Goal: Task Accomplishment & Management: Use online tool/utility

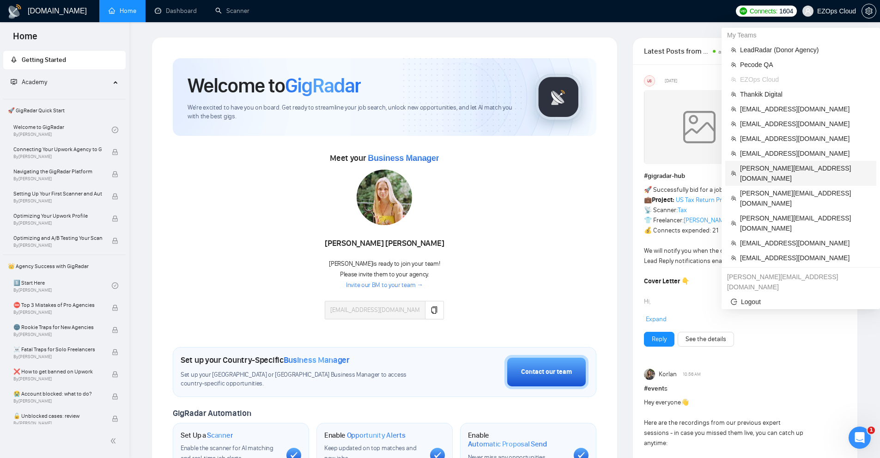
click at [758, 167] on span "[PERSON_NAME][EMAIL_ADDRESS][DOMAIN_NAME]" at bounding box center [805, 173] width 131 height 20
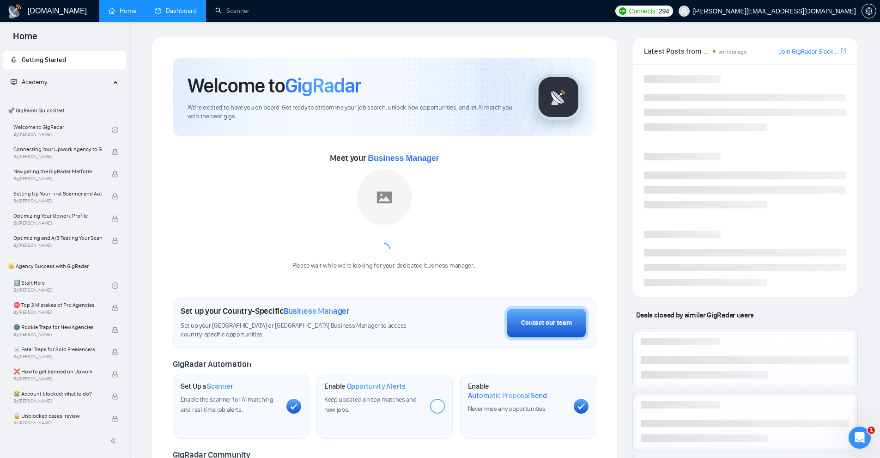
click at [182, 9] on link "Dashboard" at bounding box center [176, 11] width 42 height 8
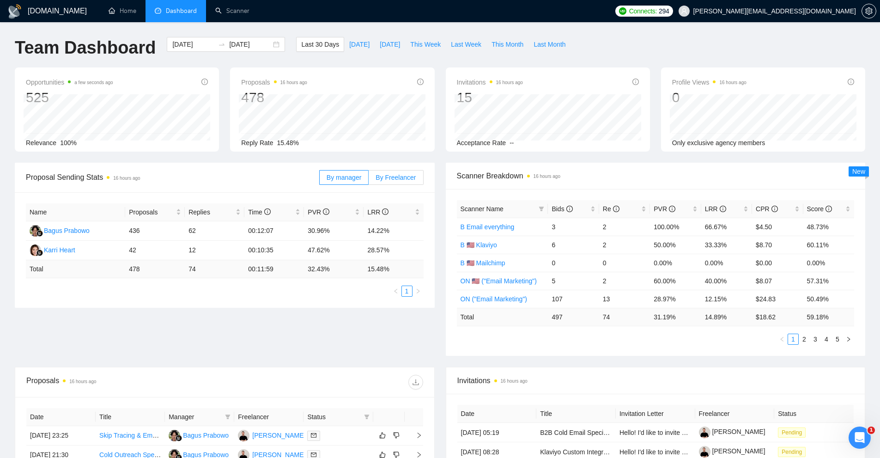
click at [401, 177] on span "By Freelancer" at bounding box center [396, 177] width 40 height 7
click at [369, 180] on input "By Freelancer" at bounding box center [369, 180] width 0 height 0
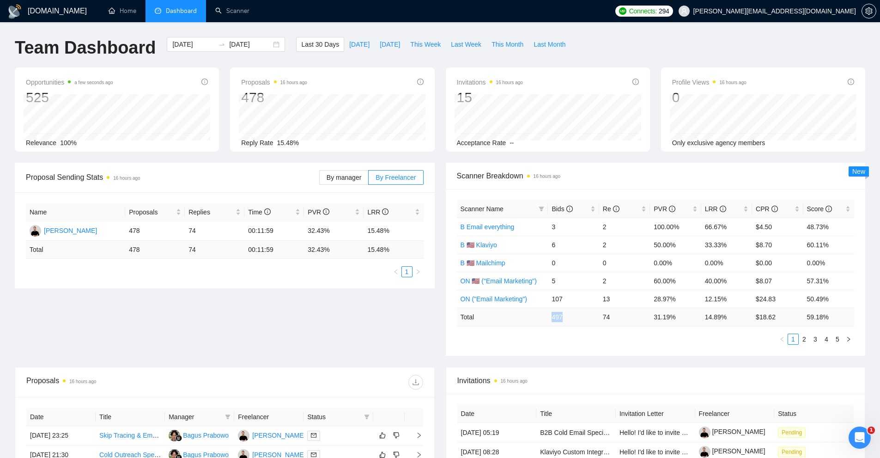
drag, startPoint x: 553, startPoint y: 320, endPoint x: 583, endPoint y: 314, distance: 30.2
click at [583, 314] on td "497" at bounding box center [573, 317] width 51 height 18
drag, startPoint x: 605, startPoint y: 320, endPoint x: 541, endPoint y: 326, distance: 63.6
click at [541, 326] on tr "Total 497 74 31.19 % 14.89 % $ 18.62 59.18 %" at bounding box center [656, 317] width 398 height 18
click at [635, 329] on div "Scanner Name Bids Re PVR LRR CPR Score B Email everything 3 2 100.00% 66.67% $4…" at bounding box center [656, 272] width 398 height 145
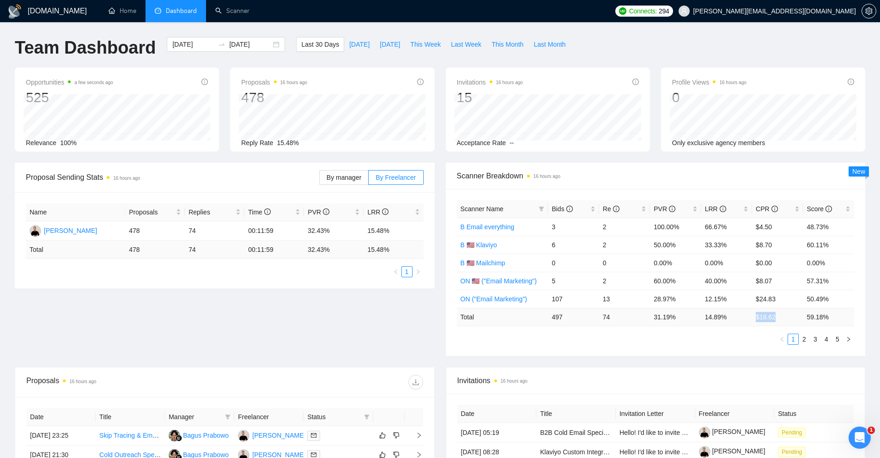
drag, startPoint x: 786, startPoint y: 321, endPoint x: 727, endPoint y: 322, distance: 59.6
click at [729, 322] on tr "Total 497 74 31.19 % 14.89 % $ 18.62 59.18 %" at bounding box center [656, 317] width 398 height 18
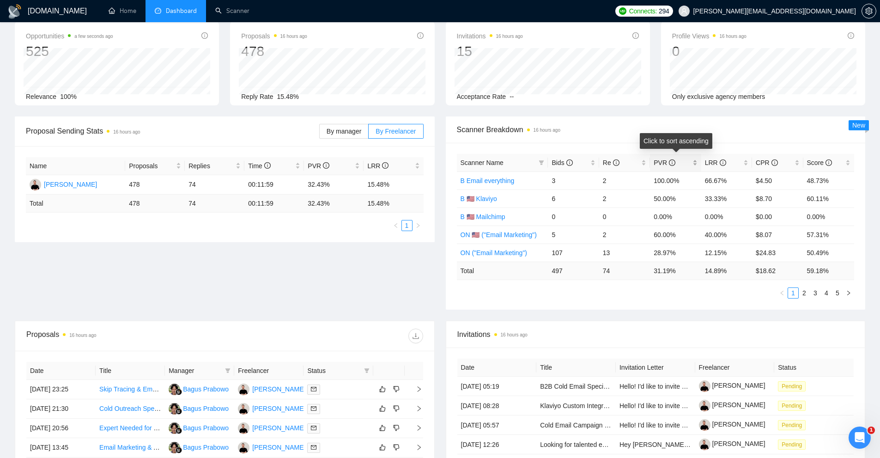
click at [686, 159] on span "PVR" at bounding box center [672, 163] width 36 height 10
click at [693, 160] on div "PVR" at bounding box center [675, 163] width 43 height 10
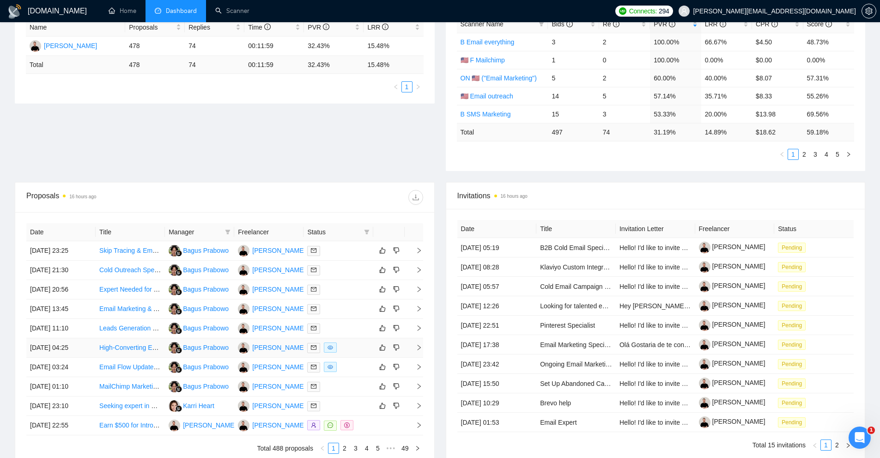
click at [354, 348] on div at bounding box center [338, 347] width 62 height 11
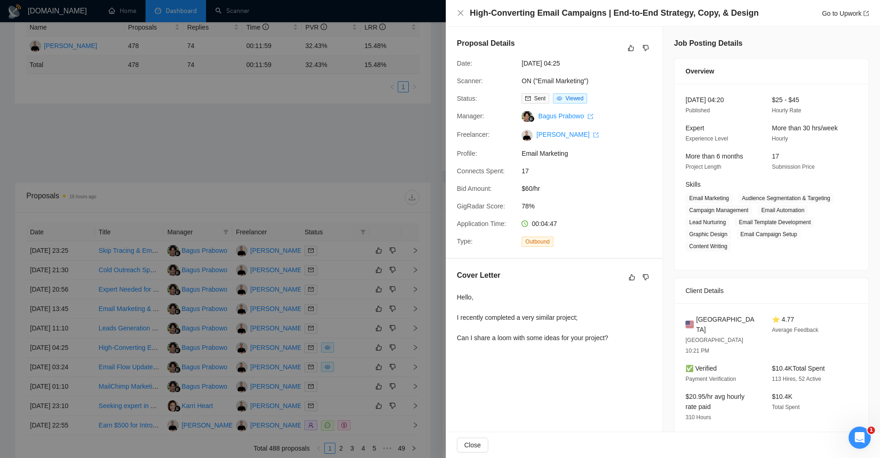
click at [686, 279] on div "Client Details" at bounding box center [772, 290] width 172 height 25
click at [312, 253] on div at bounding box center [440, 229] width 880 height 458
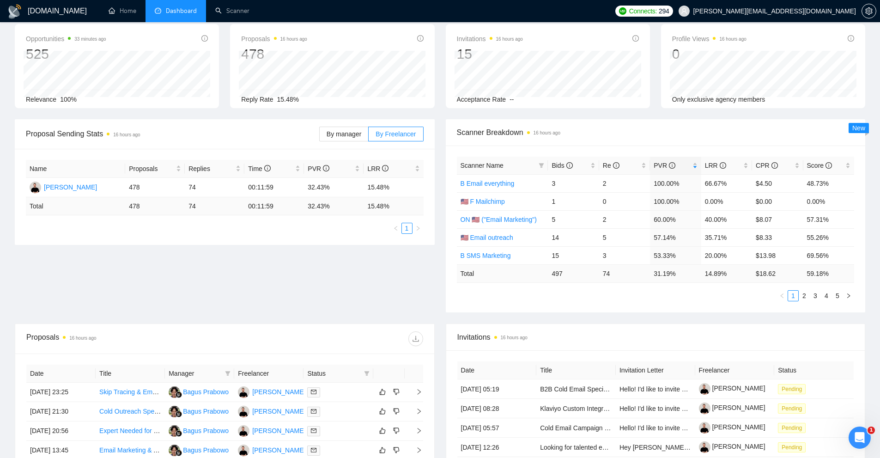
scroll to position [0, 0]
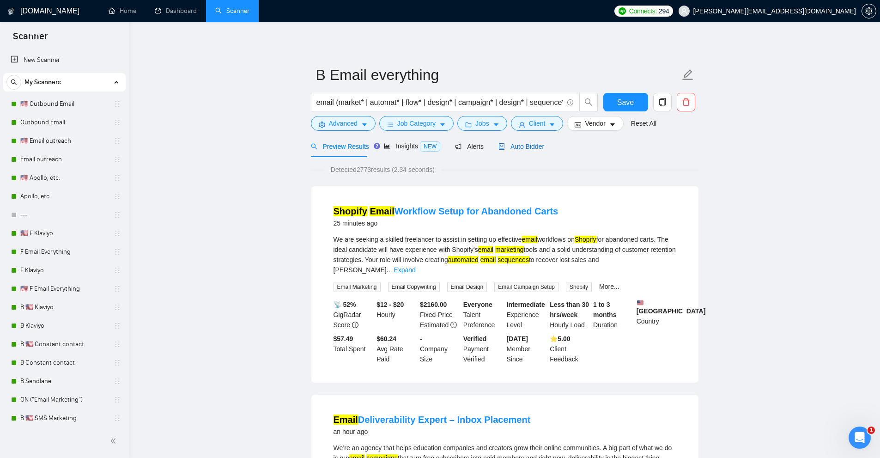
click at [508, 143] on span "Auto Bidder" at bounding box center [521, 146] width 46 height 7
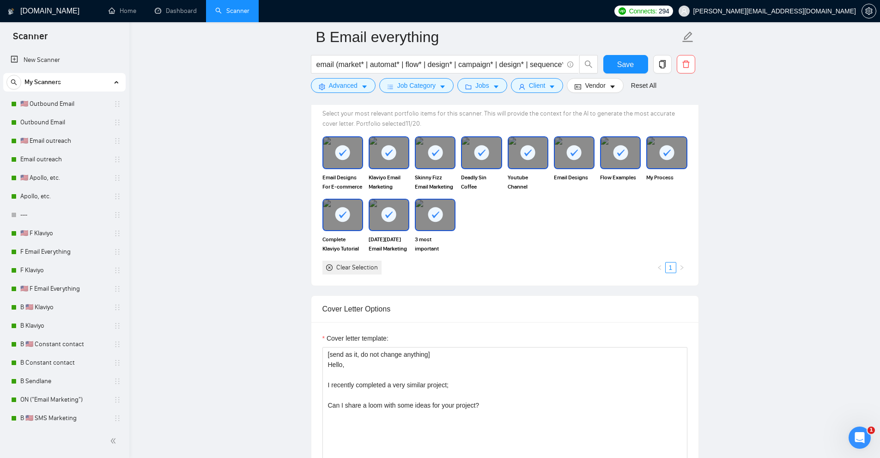
scroll to position [1016, 0]
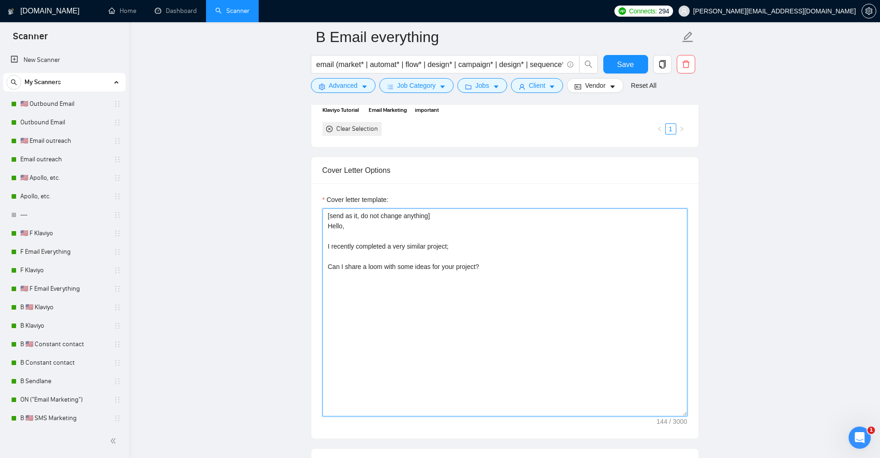
click at [344, 251] on textarea "[send as it, do not change anything] Hello, I recently completed a very similar…" at bounding box center [504, 312] width 365 height 208
drag, startPoint x: 344, startPoint y: 251, endPoint x: 450, endPoint y: 275, distance: 109.5
click at [450, 275] on textarea "[send as it, do not change anything] Hello, I recently completed a very similar…" at bounding box center [504, 312] width 365 height 208
click at [459, 275] on textarea "[send as it, do not change anything] Hello, I recently completed a very similar…" at bounding box center [504, 312] width 365 height 208
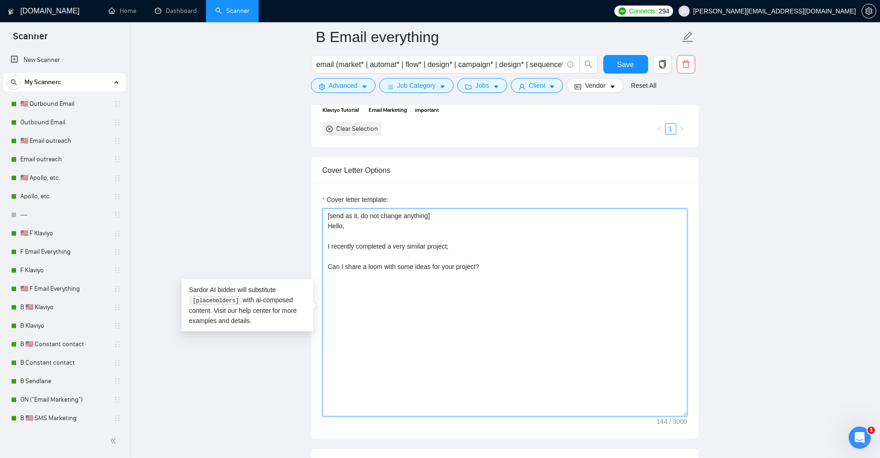
drag, startPoint x: 511, startPoint y: 269, endPoint x: 320, endPoint y: 229, distance: 194.9
click at [320, 229] on div "Cover letter template: [send as it, do not change anything] Hello, I recently c…" at bounding box center [504, 310] width 387 height 255
click at [386, 223] on textarea "[send as it, do not change anything] Hello, I recently completed a very similar…" at bounding box center [504, 312] width 365 height 208
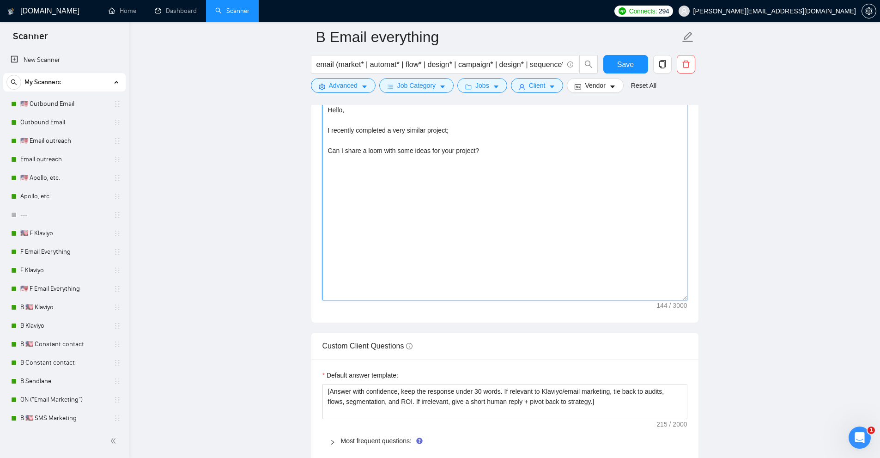
scroll to position [1363, 0]
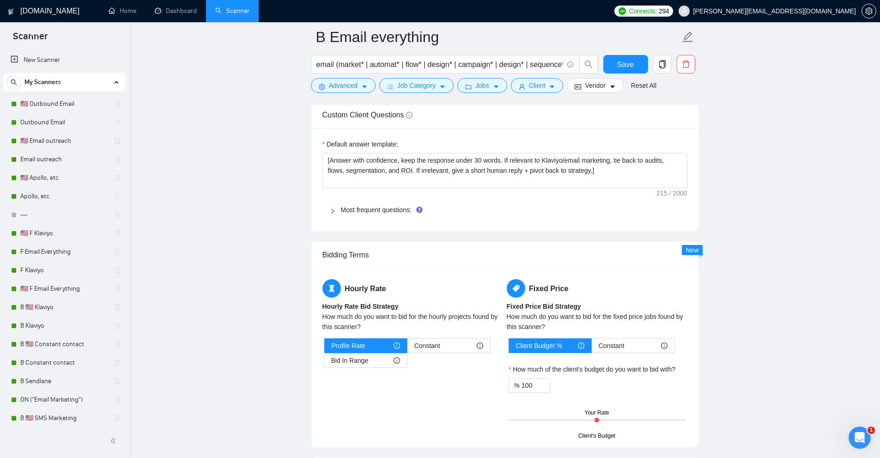
click at [345, 214] on span "Most frequent questions:" at bounding box center [510, 210] width 339 height 10
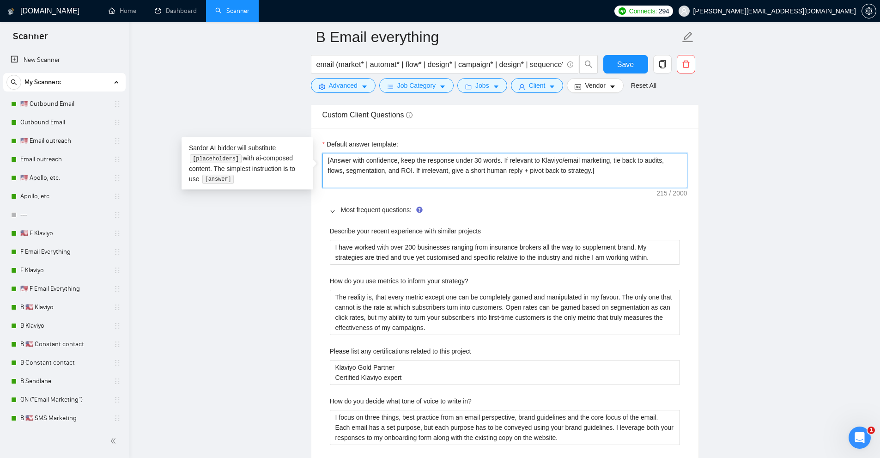
drag, startPoint x: 497, startPoint y: 158, endPoint x: 632, endPoint y: 158, distance: 134.9
click at [632, 158] on textarea "[Answer with confidence, keep the response under 30 words. If relevant to Klavi…" at bounding box center [504, 170] width 365 height 35
drag, startPoint x: 635, startPoint y: 174, endPoint x: 145, endPoint y: 131, distance: 492.1
click at [145, 131] on main "B Email everything email (market* | automat* | flow* | design* | campaign* | de…" at bounding box center [504, 460] width 721 height 3572
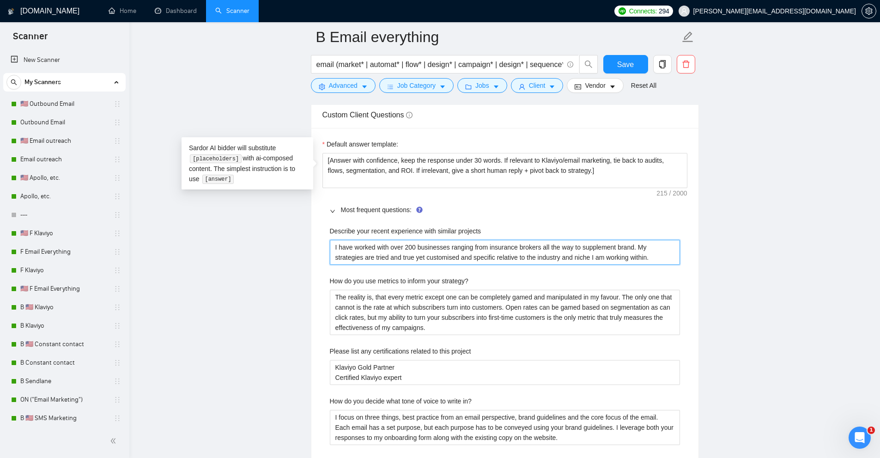
drag, startPoint x: 663, startPoint y: 251, endPoint x: 267, endPoint y: 231, distance: 396.9
click at [267, 231] on main "B Email everything email (market* | automat* | flow* | design* | campaign* | de…" at bounding box center [504, 460] width 721 height 3572
click at [413, 244] on projects "I have worked with over 200 businesses ranging from insurance brokers all the w…" at bounding box center [505, 252] width 350 height 25
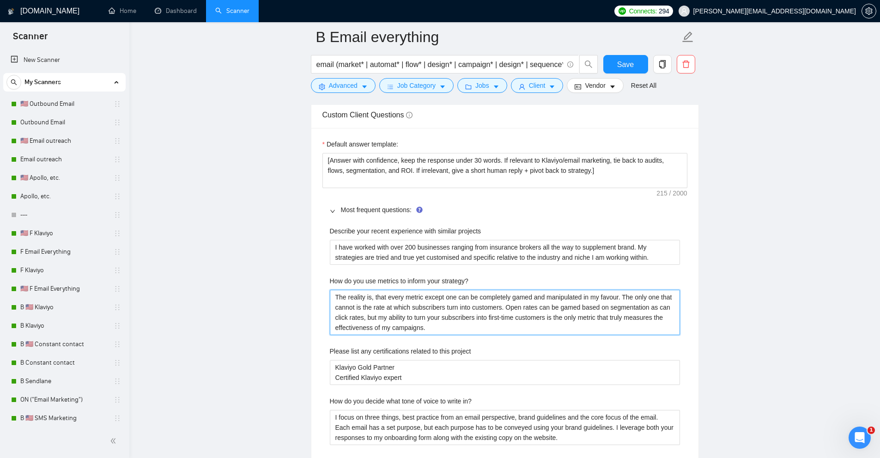
click at [380, 299] on strategy\? "The reality is, that every metric except one can be completely gamed and manipu…" at bounding box center [505, 312] width 350 height 45
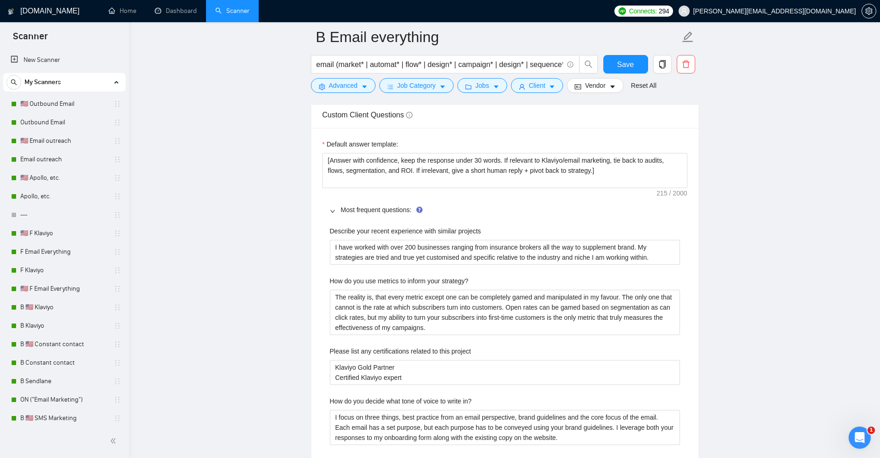
scroll to position [1456, 0]
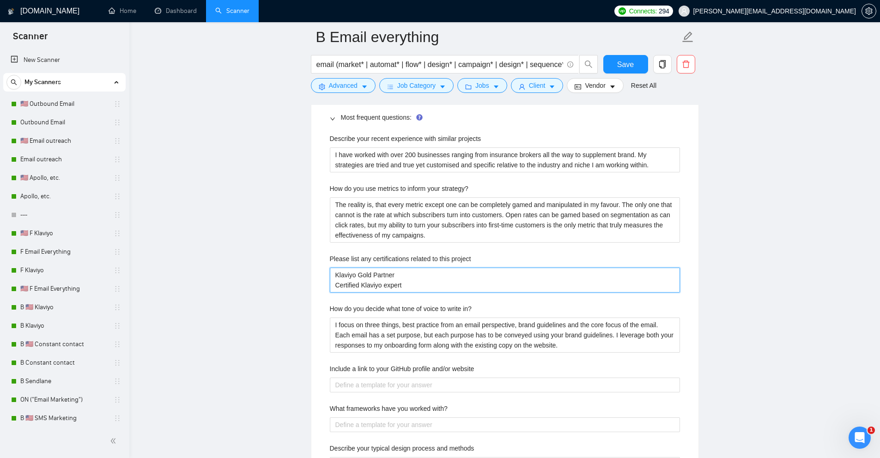
drag, startPoint x: 389, startPoint y: 285, endPoint x: 261, endPoint y: 268, distance: 128.7
click at [261, 268] on main "B Email everything email (market* | automat* | flow* | design* | campaign* | de…" at bounding box center [504, 367] width 721 height 3572
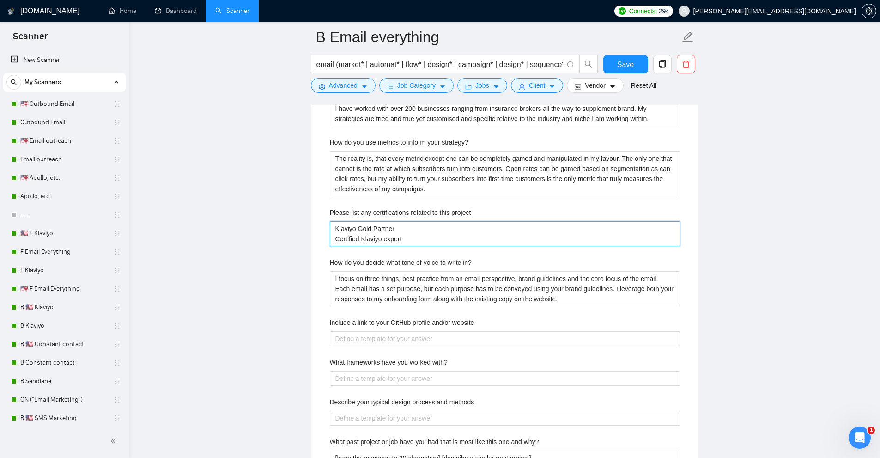
scroll to position [1548, 0]
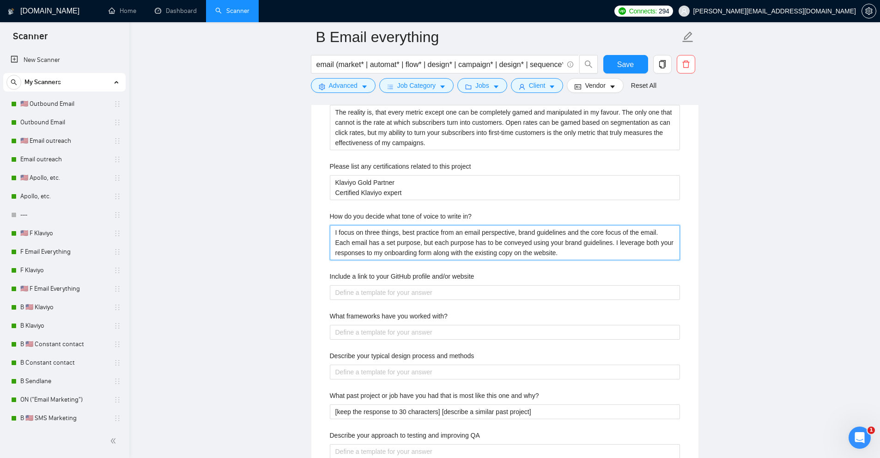
drag, startPoint x: 333, startPoint y: 230, endPoint x: 632, endPoint y: 258, distance: 300.7
click at [632, 258] on in\? "I focus on three things, best practice from an email perspective, brand guideli…" at bounding box center [505, 242] width 350 height 35
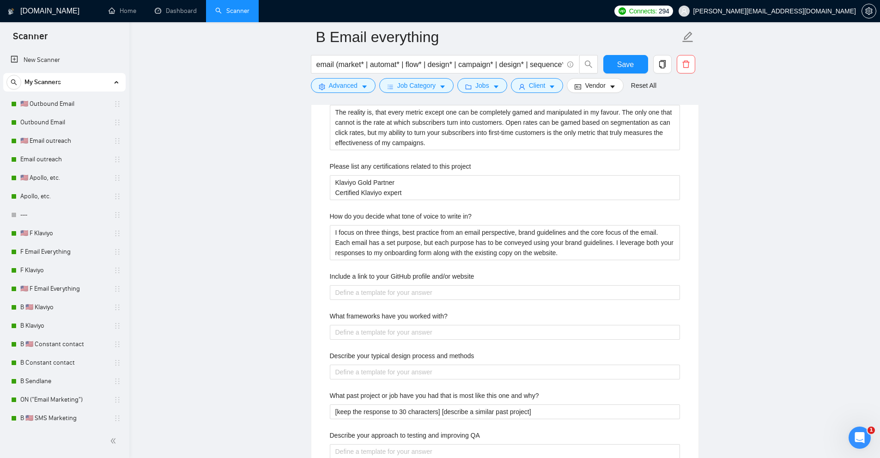
scroll to position [1363, 0]
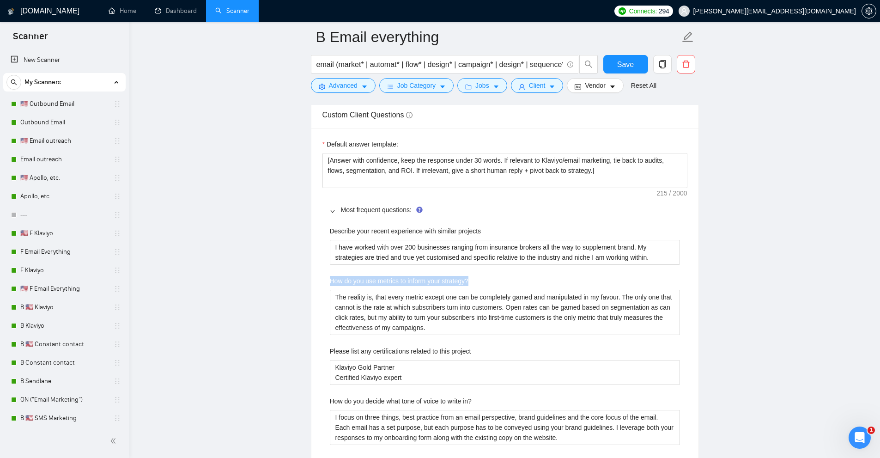
drag, startPoint x: 329, startPoint y: 280, endPoint x: 511, endPoint y: 277, distance: 181.6
click at [511, 277] on div "How do you use metrics to inform your strategy?" at bounding box center [505, 283] width 350 height 14
copy label "How do you use metrics to inform your strategy?"
drag, startPoint x: 405, startPoint y: 393, endPoint x: 406, endPoint y: 399, distance: 5.6
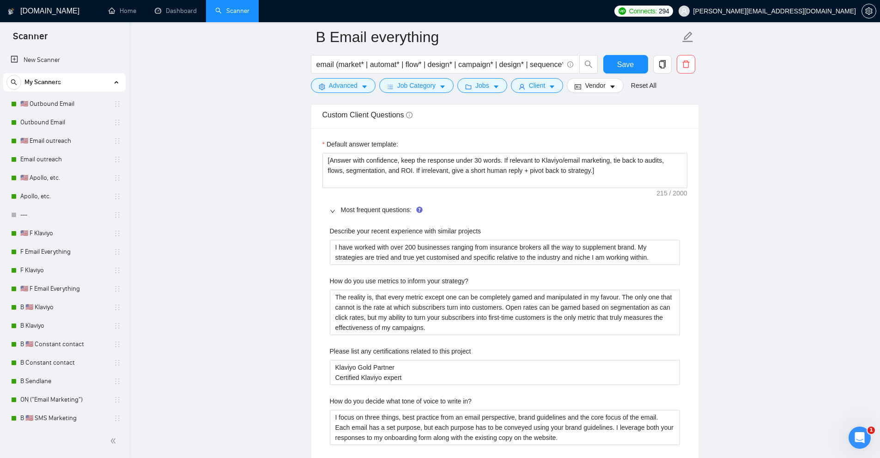
click at [406, 400] on label "How do you decide what tone of voice to write in?" at bounding box center [401, 401] width 142 height 10
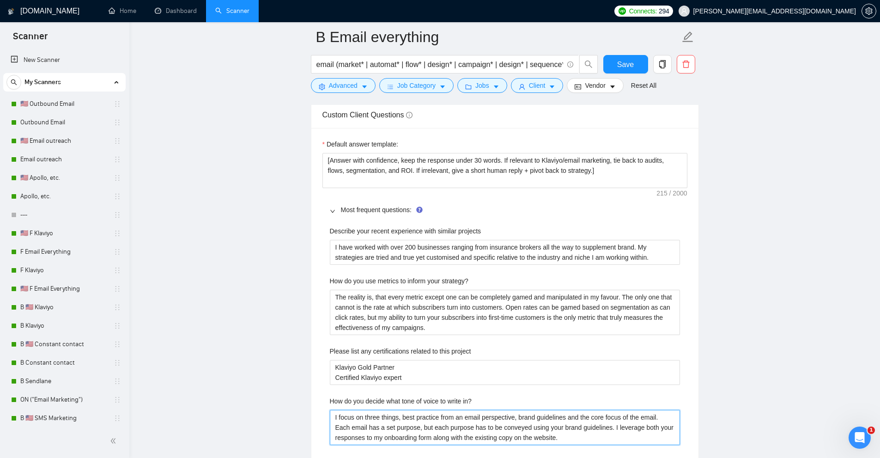
click at [406, 410] on in\? "I focus on three things, best practice from an email perspective, brand guideli…" at bounding box center [505, 427] width 350 height 35
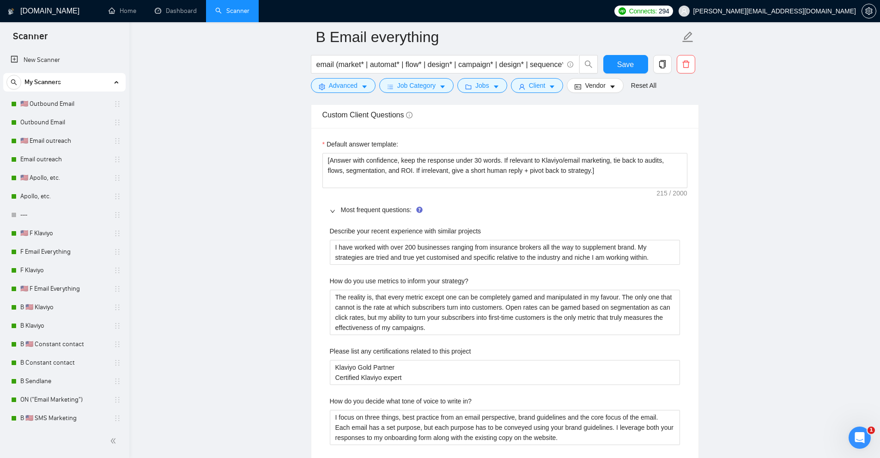
click at [406, 400] on label "How do you decide what tone of voice to write in?" at bounding box center [401, 401] width 142 height 10
click at [406, 410] on in\? "I focus on three things, best practice from an email perspective, brand guideli…" at bounding box center [505, 427] width 350 height 35
click at [406, 400] on label "How do you decide what tone of voice to write in?" at bounding box center [401, 401] width 142 height 10
click at [406, 410] on in\? "I focus on three things, best practice from an email perspective, brand guideli…" at bounding box center [505, 427] width 350 height 35
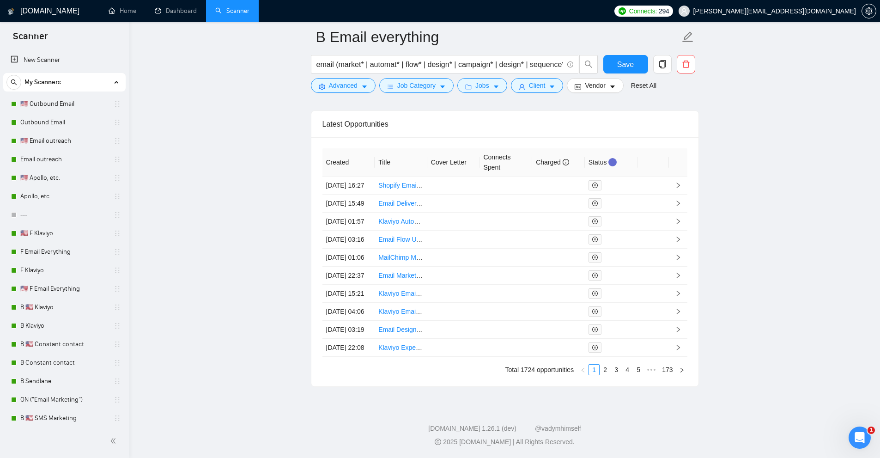
scroll to position [3138, 0]
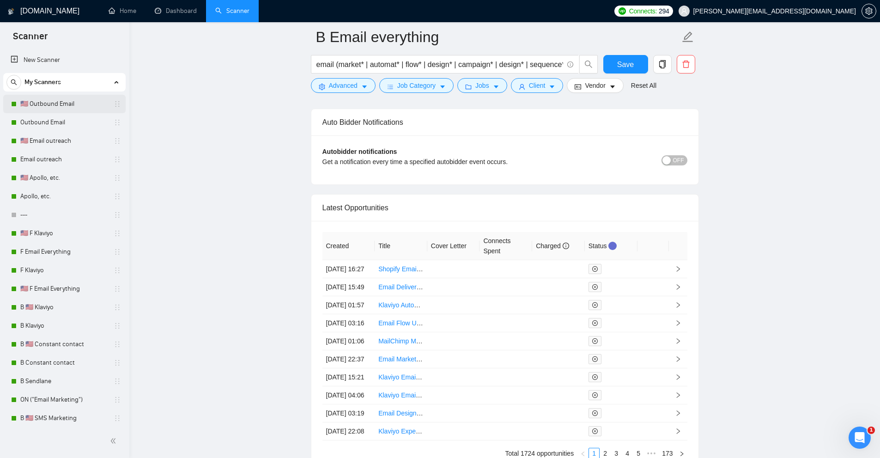
click at [61, 100] on link "🇺🇸 Outbound Email" at bounding box center [64, 104] width 88 height 18
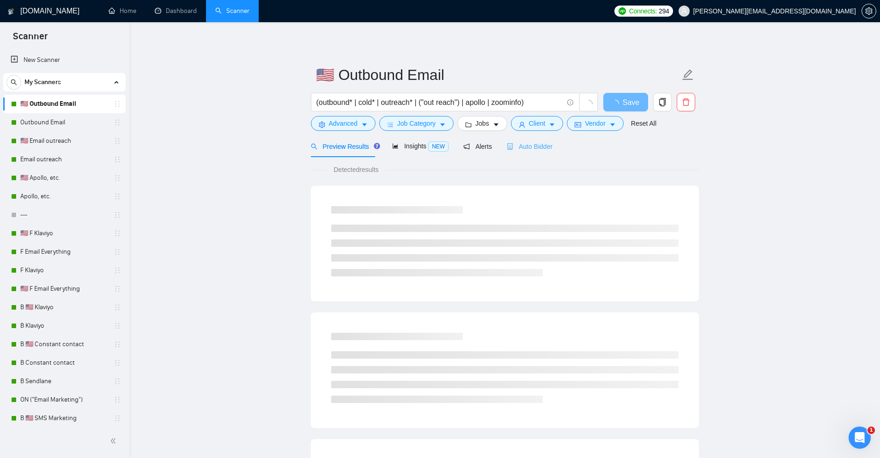
click at [526, 152] on div "Auto Bidder" at bounding box center [530, 146] width 46 height 22
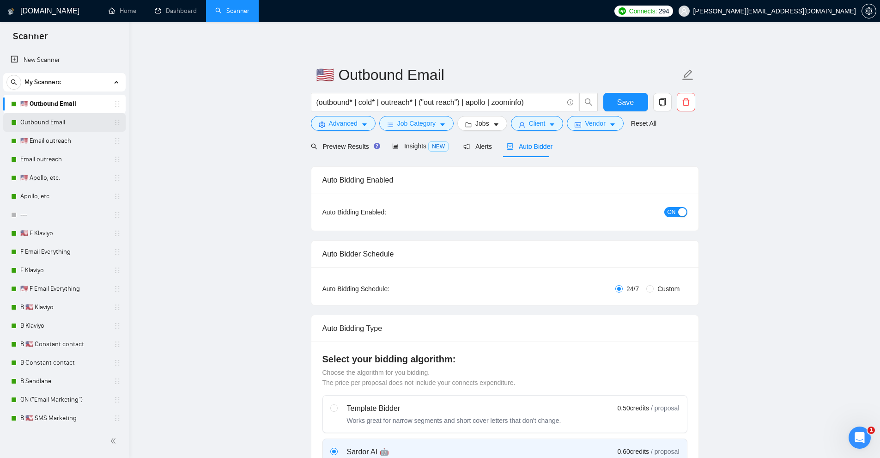
click at [72, 118] on link "Outbound Email" at bounding box center [64, 122] width 88 height 18
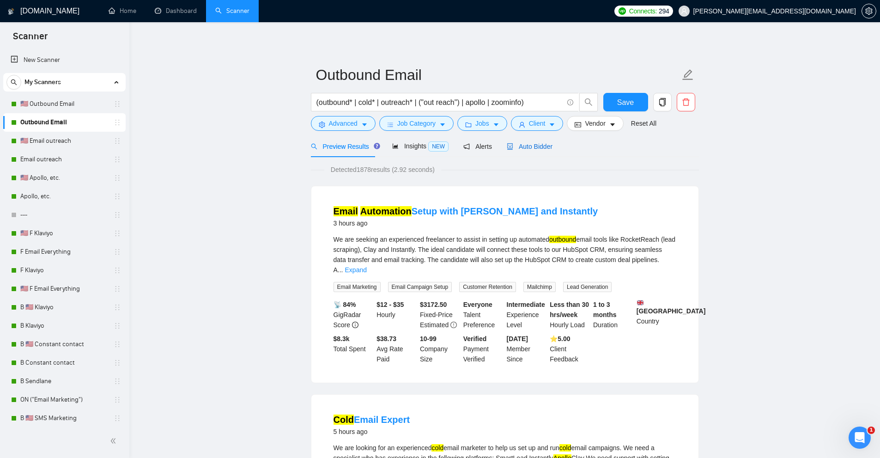
click at [529, 147] on span "Auto Bidder" at bounding box center [530, 146] width 46 height 7
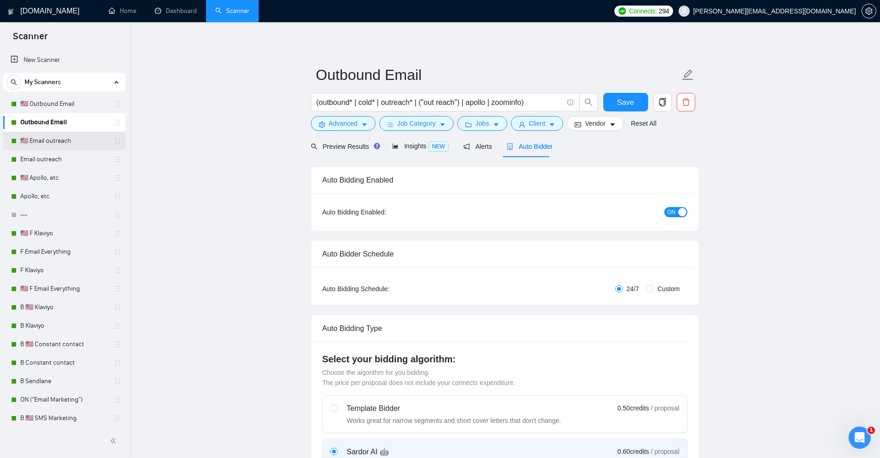
click at [59, 144] on link "🇺🇸 Email outreach" at bounding box center [64, 141] width 88 height 18
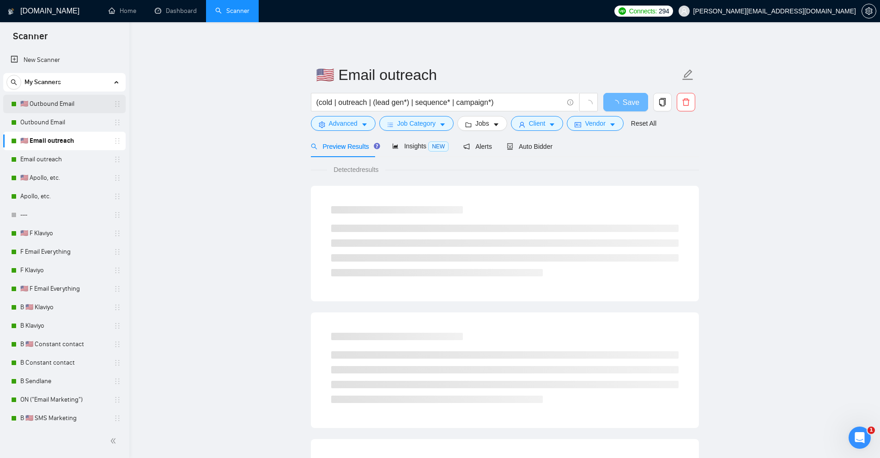
click at [49, 102] on link "🇺🇸 Outbound Email" at bounding box center [64, 104] width 88 height 18
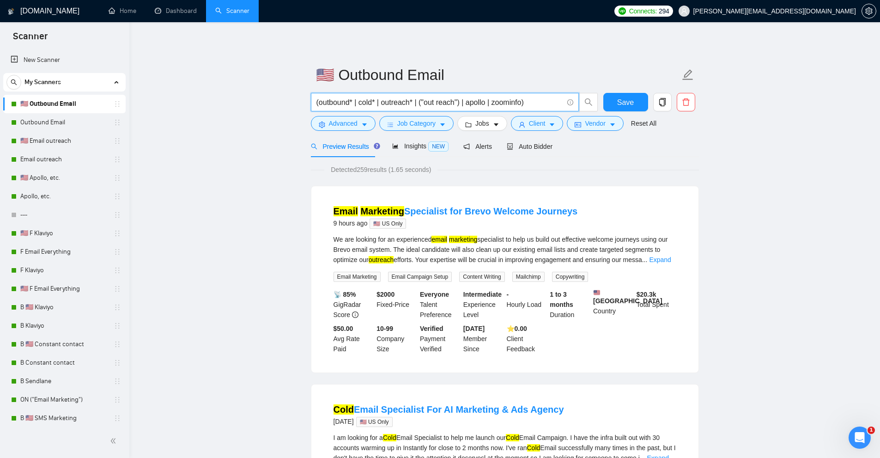
drag, startPoint x: 384, startPoint y: 101, endPoint x: 410, endPoint y: 101, distance: 26.3
click at [410, 101] on input "(outbound* | cold* | outreach* | ("out reach") | apollo | zoominfo)" at bounding box center [439, 103] width 247 height 12
click at [342, 104] on input "(outbound* | cold* | outreach* | ("out reach") | apollo | zoominfo)" at bounding box center [439, 103] width 247 height 12
click at [444, 105] on input "(outbound* | cold* | outreach* | ("out reach") | apollo | zoominfo)" at bounding box center [439, 103] width 247 height 12
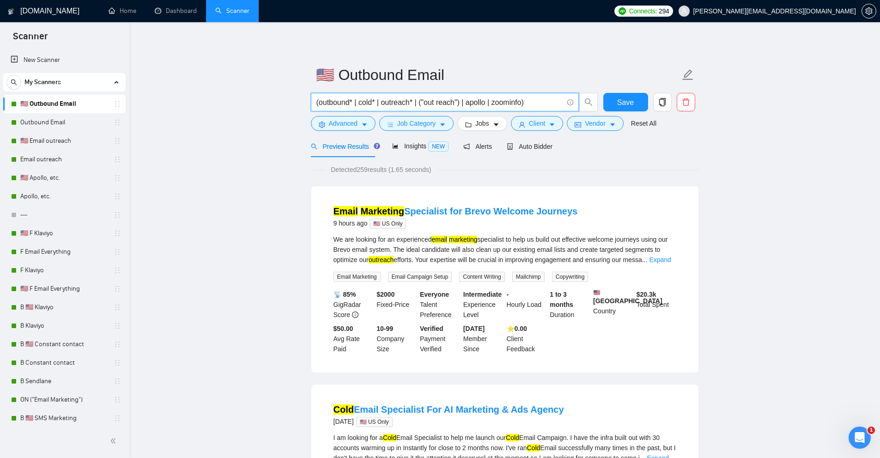
drag, startPoint x: 444, startPoint y: 105, endPoint x: 431, endPoint y: 105, distance: 13.9
click at [431, 105] on input "(outbound* | cold* | outreach* | ("out reach") | apollo | zoominfo)" at bounding box center [439, 103] width 247 height 12
click at [37, 118] on link "Outbound Email" at bounding box center [64, 122] width 88 height 18
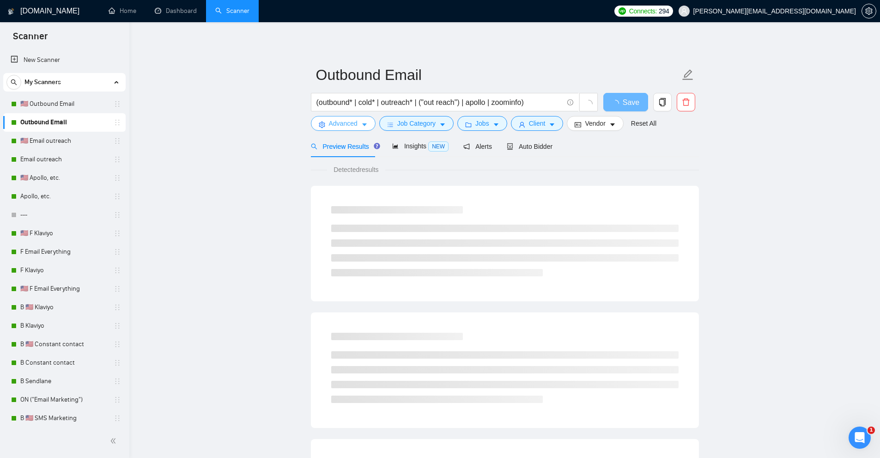
click at [341, 126] on span "Advanced" at bounding box center [343, 123] width 29 height 10
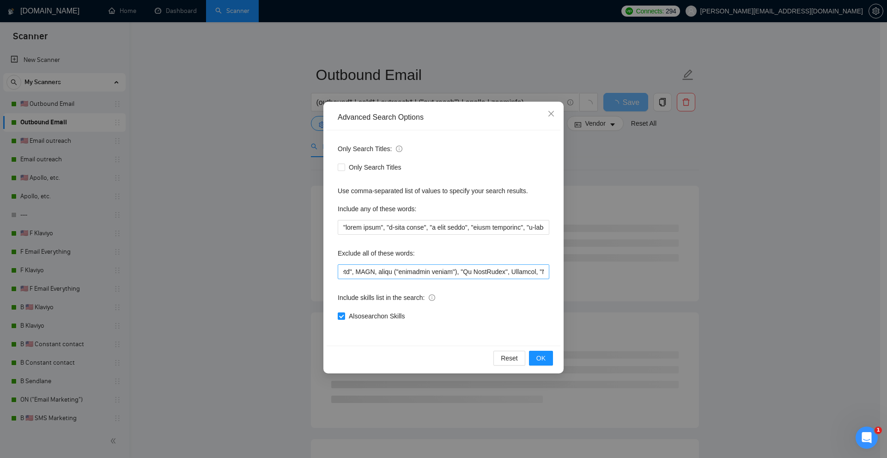
scroll to position [0, 46]
click at [420, 272] on input "text" at bounding box center [444, 271] width 212 height 15
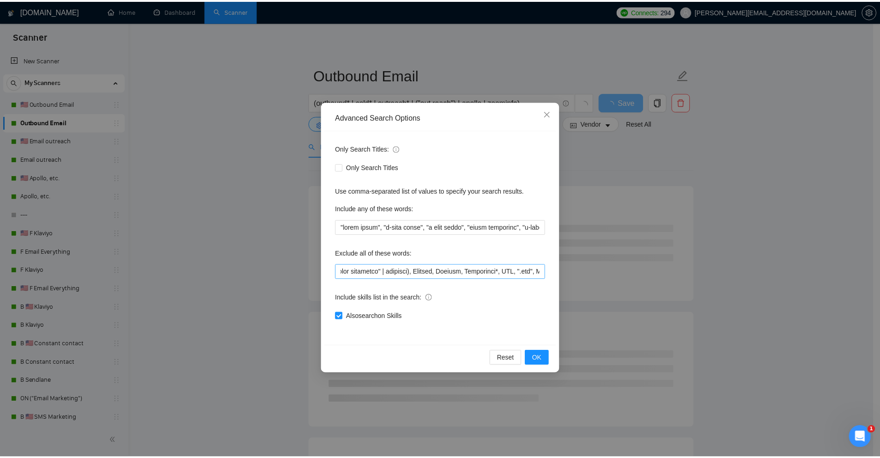
scroll to position [0, 0]
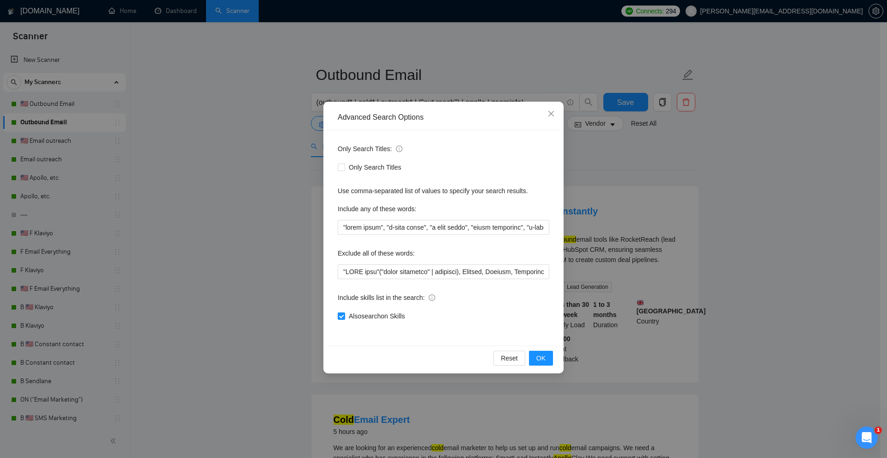
click at [279, 195] on div "Advanced Search Options Only Search Titles: Only Search Titles Use comma-separa…" at bounding box center [443, 229] width 887 height 458
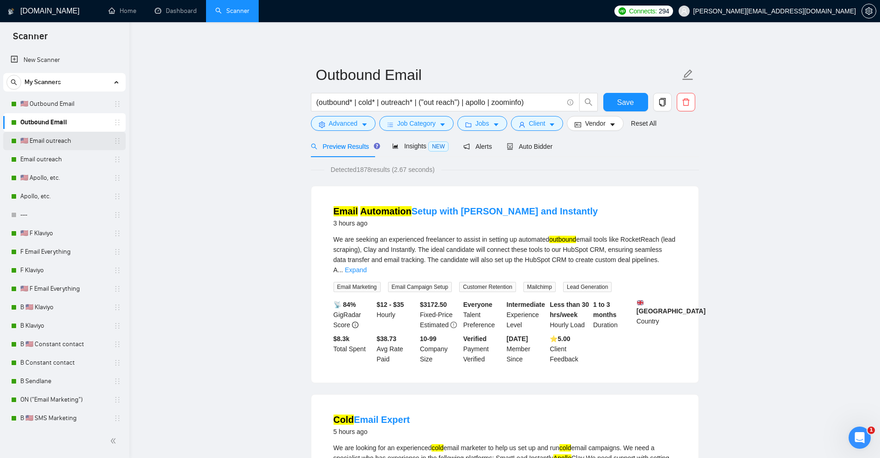
click at [76, 146] on link "🇺🇸 Email outreach" at bounding box center [64, 141] width 88 height 18
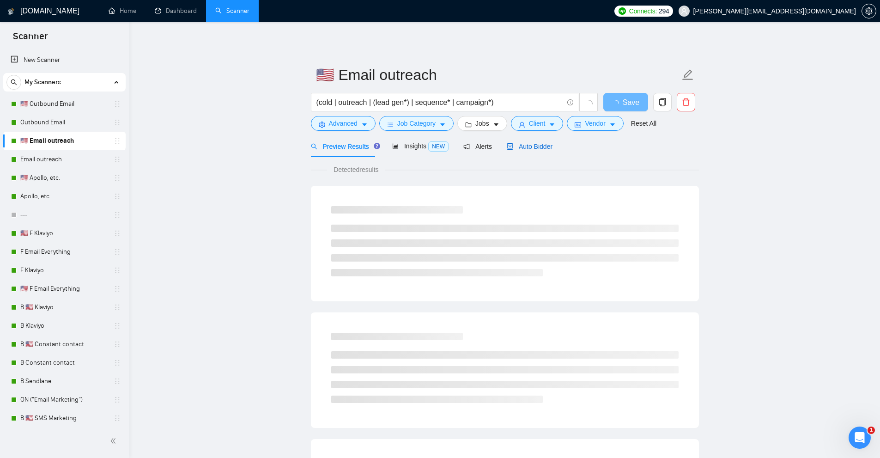
click at [522, 147] on span "Auto Bidder" at bounding box center [530, 146] width 46 height 7
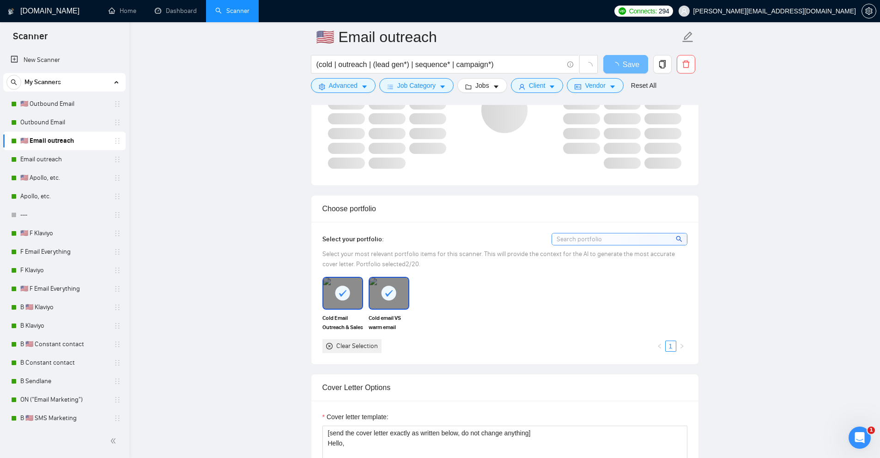
scroll to position [832, 0]
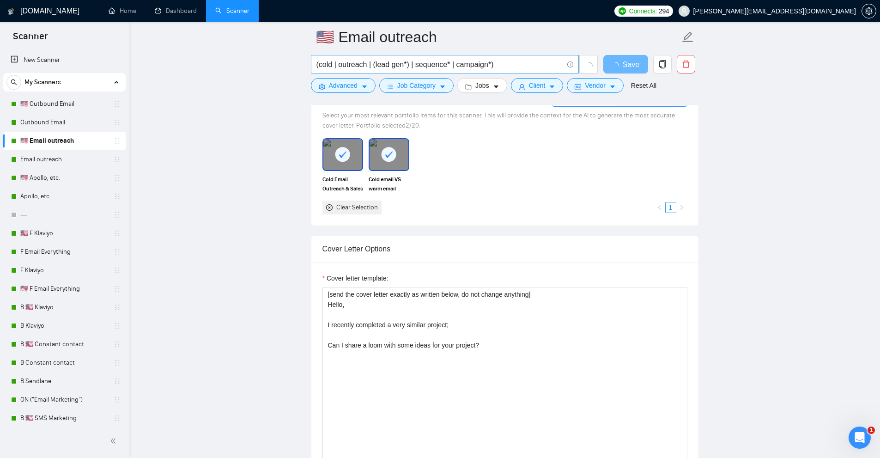
click at [432, 67] on input "(cold | outreach | (lead gen*) | sequence* | campaign*)" at bounding box center [439, 65] width 247 height 12
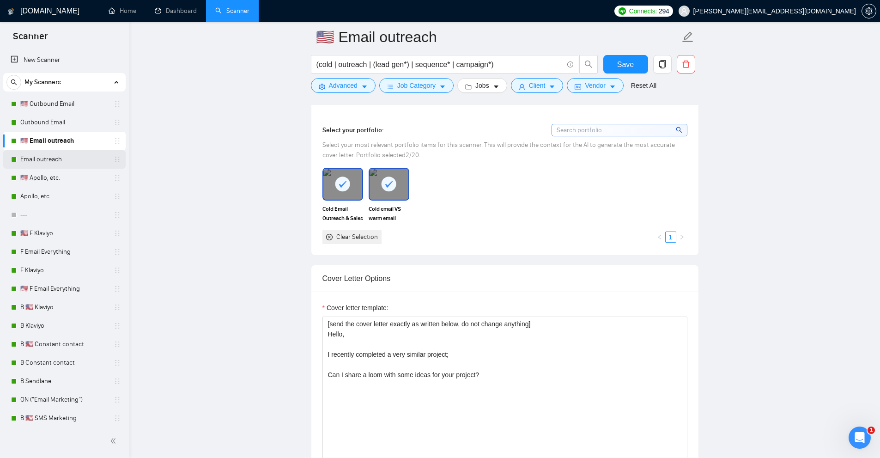
click at [66, 164] on link "Email outreach" at bounding box center [64, 159] width 88 height 18
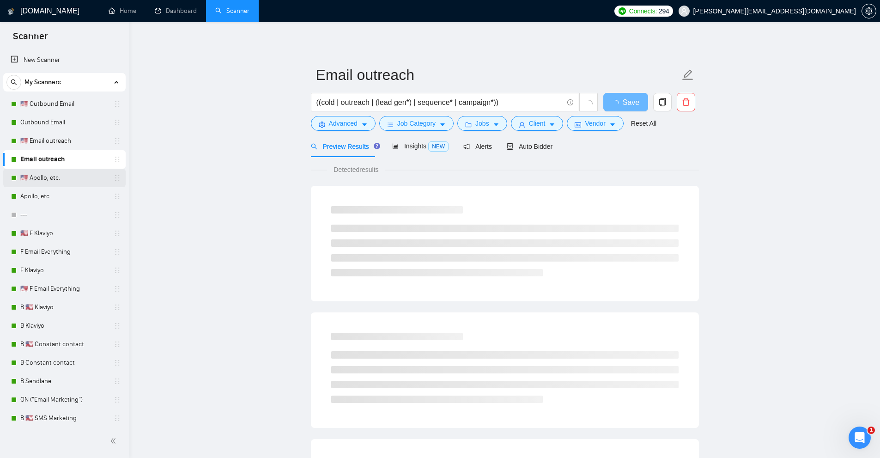
click at [64, 173] on link "🇺🇸 Apollo, etc." at bounding box center [64, 178] width 88 height 18
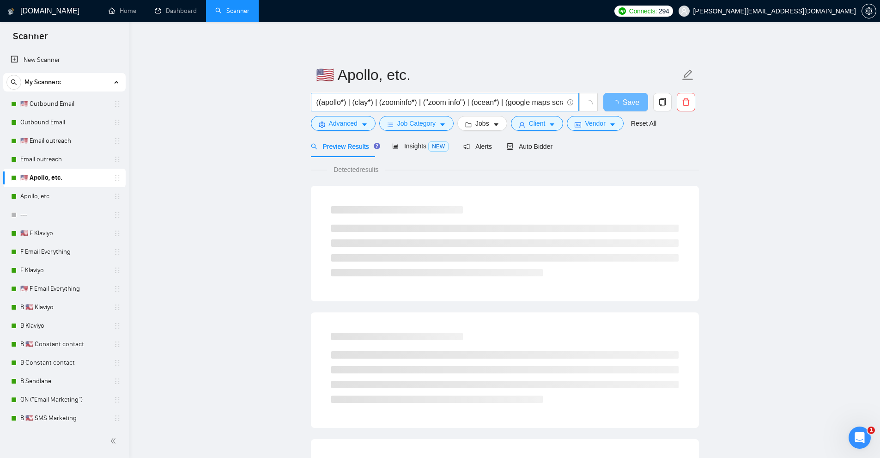
click at [358, 101] on input "((apollo*) | (clay*) | (zoominfo*) | ("zoom info") | (ocean*) | (google maps sc…" at bounding box center [439, 103] width 247 height 12
click at [365, 106] on input "((apollo*) | (clay*) | (zoominfo*) | ("zoom info") | (ocean*) | (google maps sc…" at bounding box center [439, 103] width 247 height 12
click at [357, 105] on input "((apollo*) | (clay*) | (zoominfo*) | ("zoom info") | (ocean*) | (google maps sc…" at bounding box center [439, 103] width 247 height 12
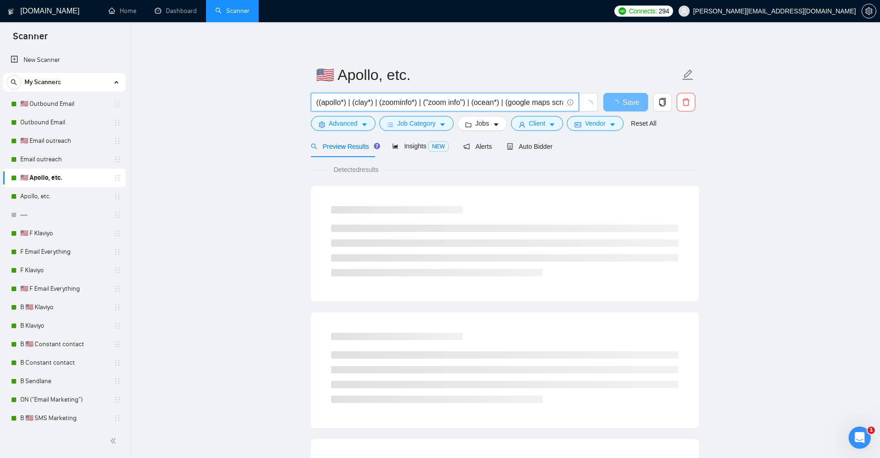
click at [357, 105] on input "((apollo*) | (clay*) | (zoominfo*) | ("zoom info") | (ocean*) | (google maps sc…" at bounding box center [439, 103] width 247 height 12
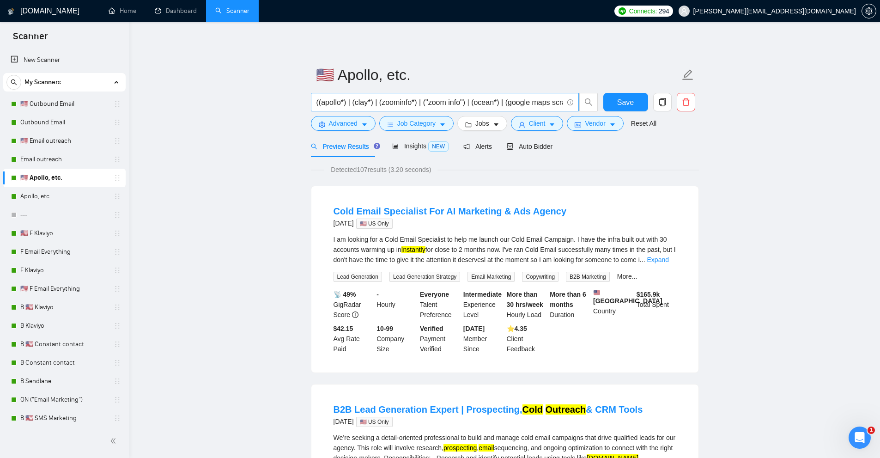
click at [401, 104] on input "((apollo*) | (clay*) | (zoominfo*) | ("zoom info") | (ocean*) | (google maps sc…" at bounding box center [439, 103] width 247 height 12
click at [456, 99] on input "((apollo*) | (clay*) | (zoominfo*) | ("zoom info") | (ocean*) | (google maps sc…" at bounding box center [439, 103] width 247 height 12
drag, startPoint x: 456, startPoint y: 99, endPoint x: 442, endPoint y: 102, distance: 14.5
click at [442, 102] on input "((apollo*) | (clay*) | (zoominfo*) | ("zoom info") | (ocean*) | (google maps sc…" at bounding box center [439, 103] width 247 height 12
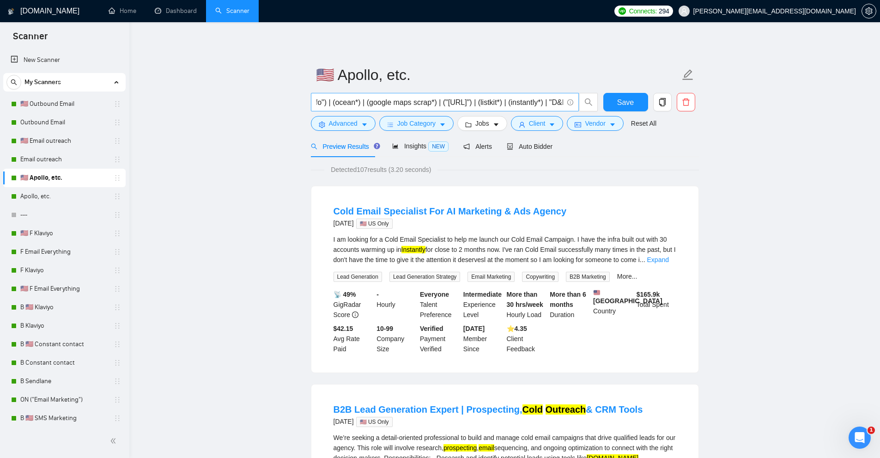
scroll to position [0, 185]
drag, startPoint x: 322, startPoint y: 101, endPoint x: 386, endPoint y: 101, distance: 64.7
click at [386, 101] on input "((apollo*) | (clay*) | (zoominfo*) | ("zoom info") | (ocean*) | (google maps sc…" at bounding box center [439, 103] width 247 height 12
click at [494, 105] on input "((apollo*) | (clay*) | (zoominfo*) | ("zoom info") | (ocean*) | (google maps sc…" at bounding box center [439, 103] width 247 height 12
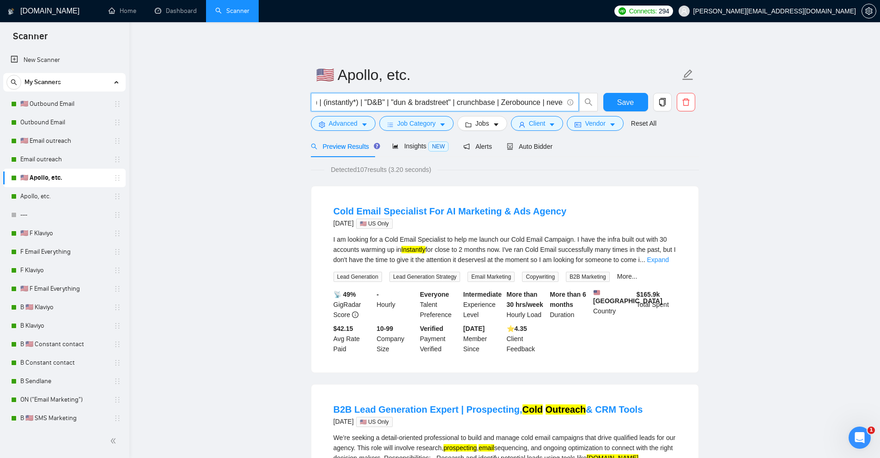
click at [494, 105] on input "((apollo*) | (clay*) | (zoominfo*) | ("zoom info") | (ocean*) | (google maps sc…" at bounding box center [439, 103] width 247 height 12
click at [56, 195] on link "Apollo, etc." at bounding box center [64, 196] width 88 height 18
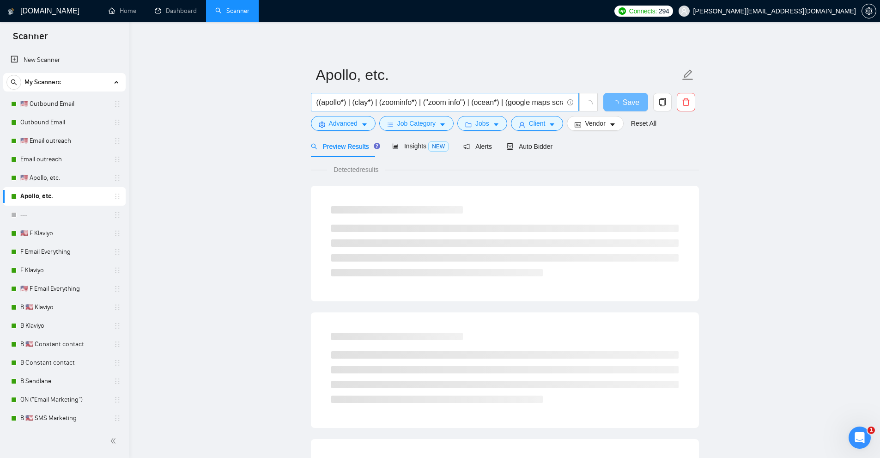
scroll to position [0, 466]
click at [27, 267] on link "F Klaviyo" at bounding box center [64, 270] width 88 height 18
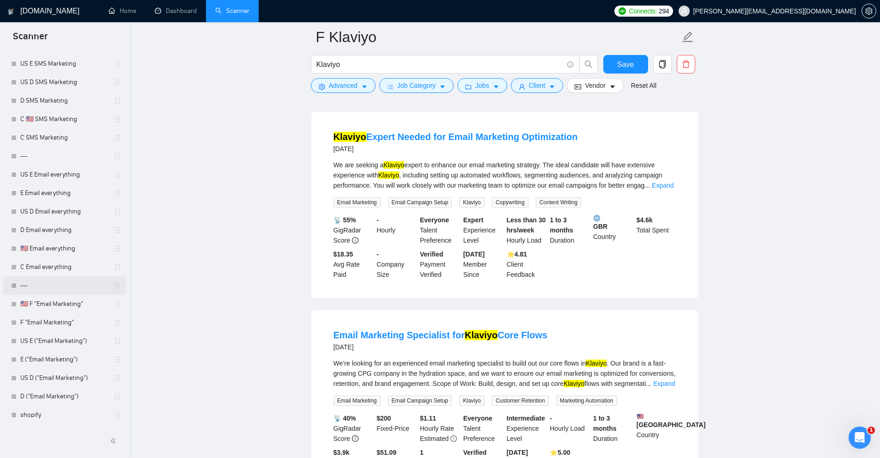
scroll to position [1843, 0]
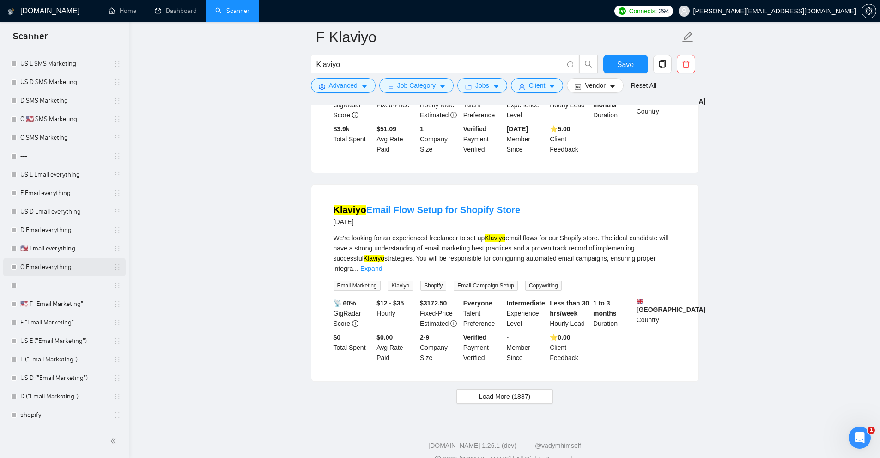
click at [62, 269] on link "C Email everything" at bounding box center [64, 267] width 88 height 18
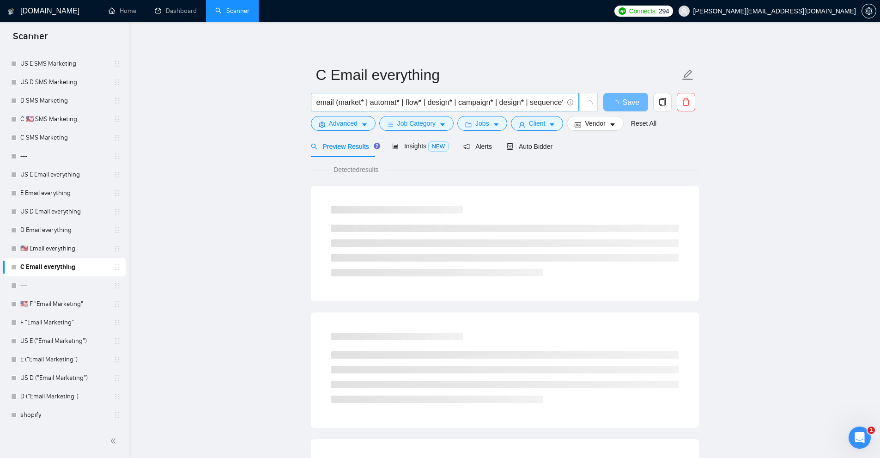
scroll to position [0, 46]
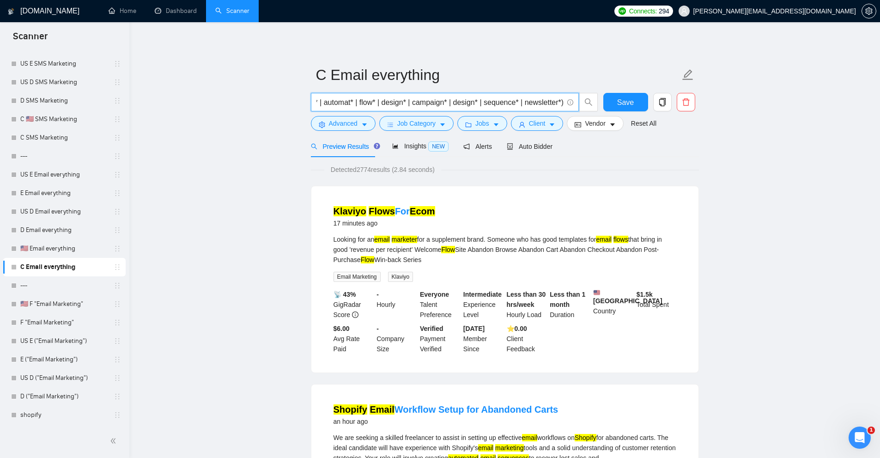
click at [544, 106] on input "email (market* | automat* | flow* | design* | campaign* | design* | sequence* |…" at bounding box center [439, 103] width 247 height 12
click at [553, 100] on input "email (market* | automat* | flow* | design* | campaign* | design* | sequence* |…" at bounding box center [439, 103] width 247 height 12
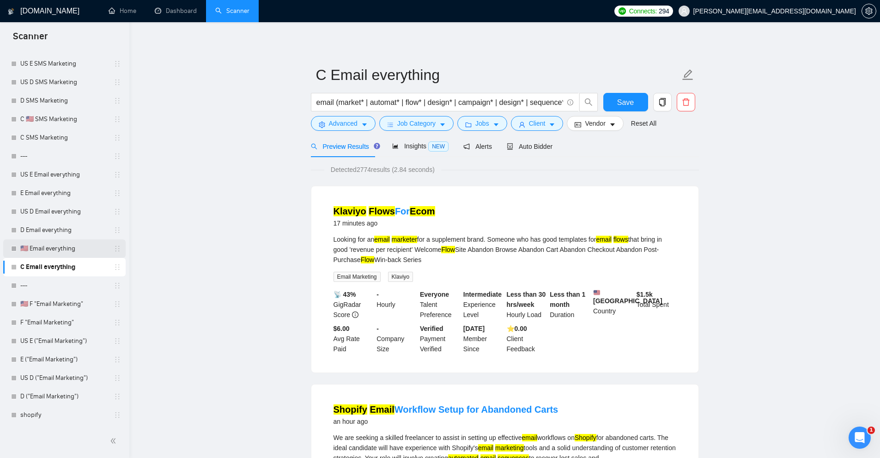
click at [34, 250] on link "🇺🇸 Email everything" at bounding box center [64, 248] width 88 height 18
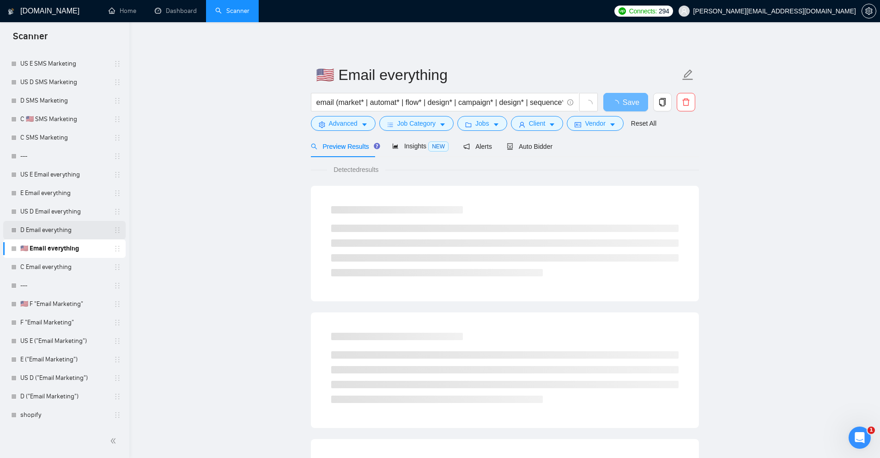
click at [42, 238] on link "D Email everything" at bounding box center [64, 230] width 88 height 18
click at [55, 217] on link "US D Email everything" at bounding box center [64, 211] width 88 height 18
click at [68, 197] on link "E Email everything" at bounding box center [64, 193] width 88 height 18
click at [71, 184] on link "E Email everything" at bounding box center [64, 193] width 88 height 18
click at [75, 175] on link "US E Email everything" at bounding box center [64, 174] width 88 height 18
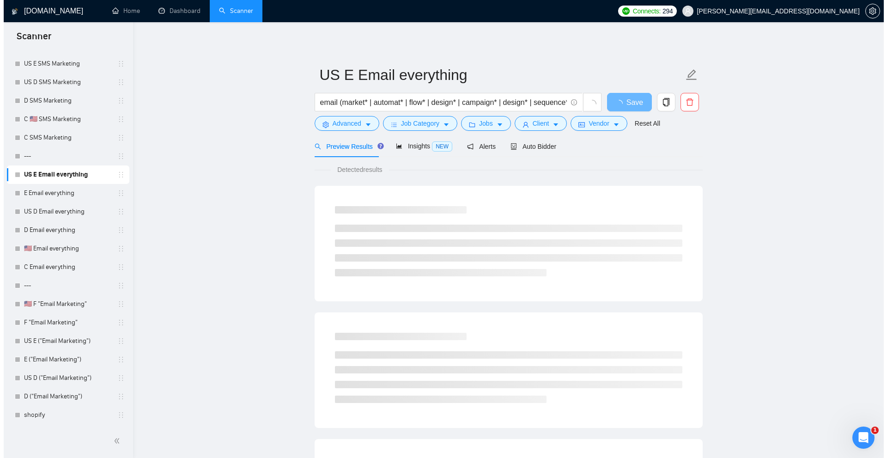
scroll to position [428, 0]
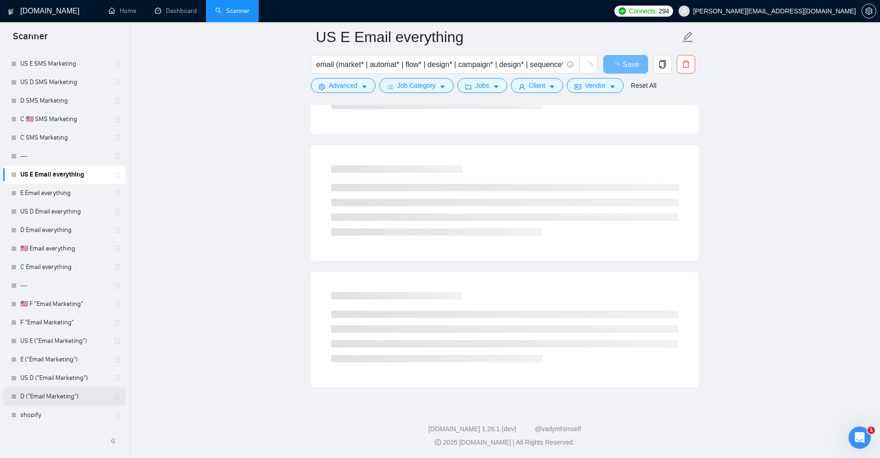
click at [47, 397] on link "D ("Email Marketing")" at bounding box center [64, 396] width 88 height 18
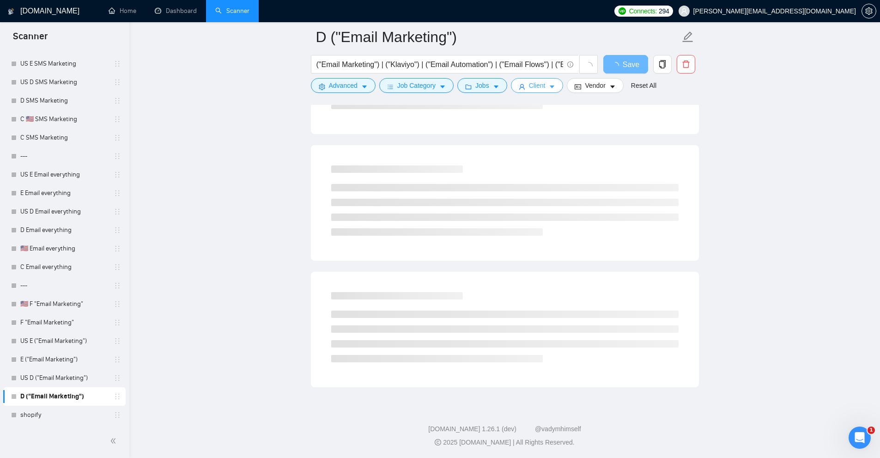
click at [535, 88] on span "Client" at bounding box center [537, 85] width 17 height 10
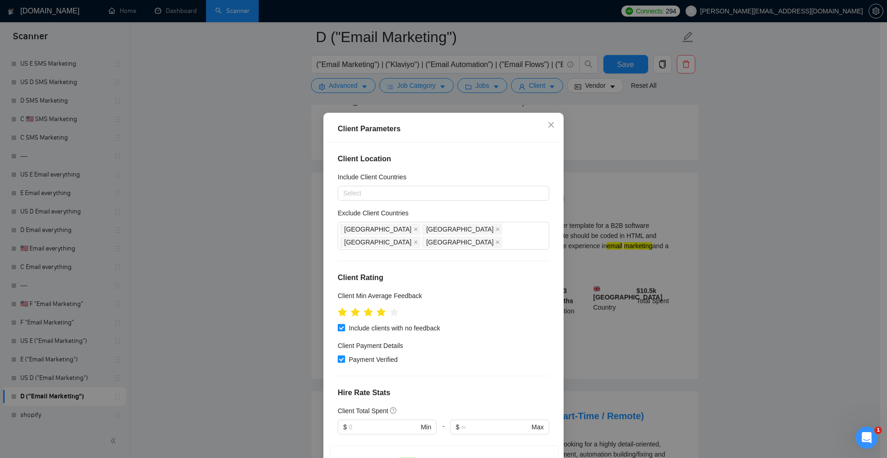
click at [642, 217] on div "Client Parameters Client Location Include Client Countries Select Exclude Clien…" at bounding box center [443, 229] width 887 height 458
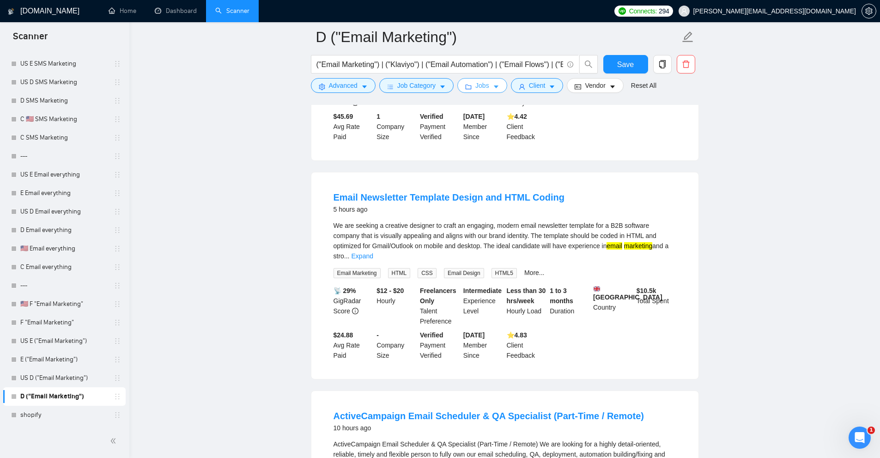
click at [493, 87] on icon "caret-down" at bounding box center [496, 87] width 6 height 6
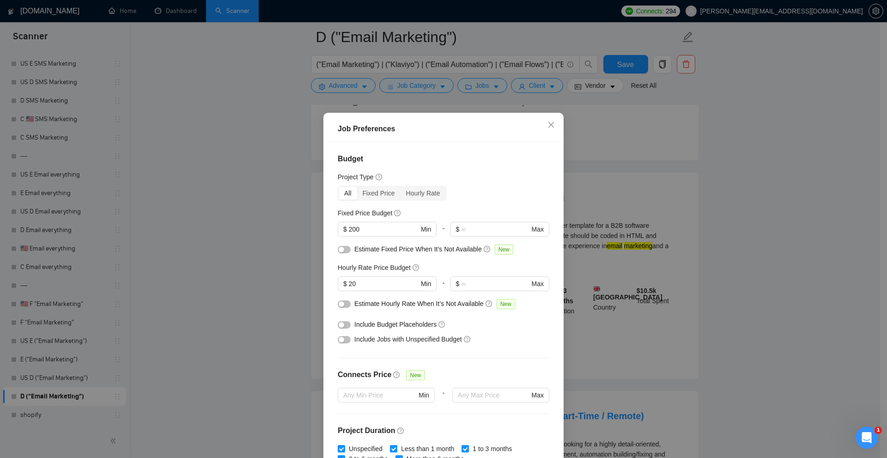
click at [652, 186] on div "Job Preferences Budget Project Type All Fixed Price Hourly Rate Fixed Price Bud…" at bounding box center [443, 229] width 887 height 458
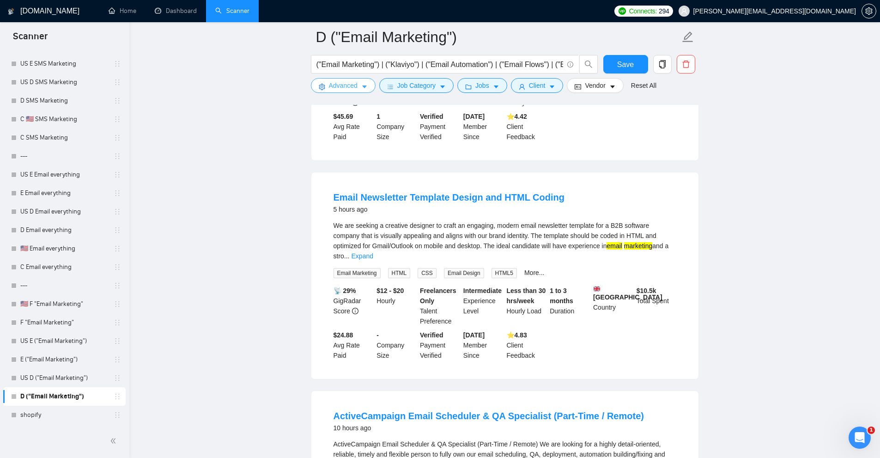
click at [351, 85] on span "Advanced" at bounding box center [343, 85] width 29 height 10
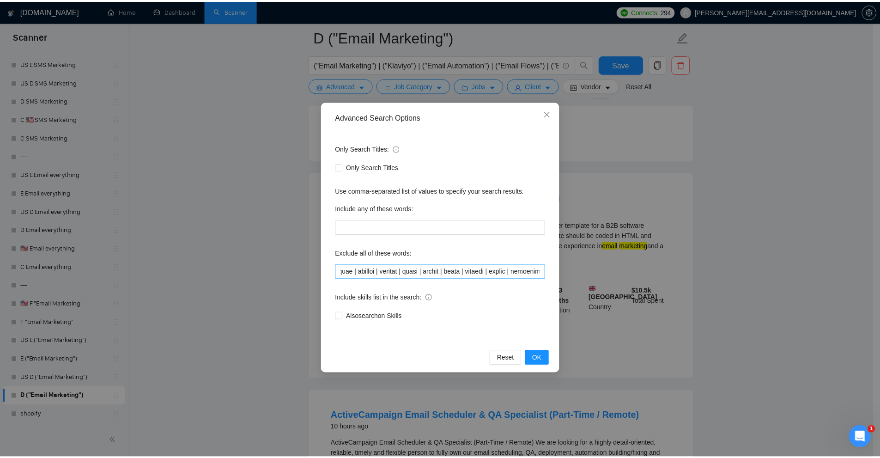
scroll to position [0, 10962]
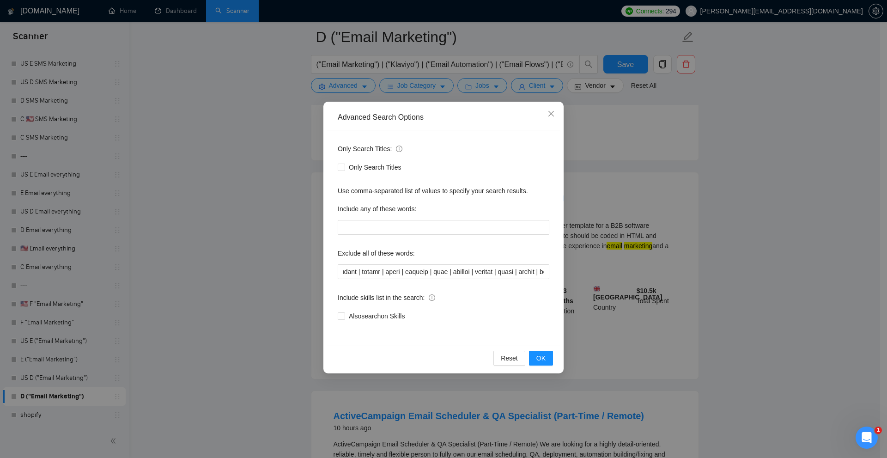
click at [615, 241] on div "Advanced Search Options Only Search Titles: Only Search Titles Use comma-separa…" at bounding box center [443, 229] width 887 height 458
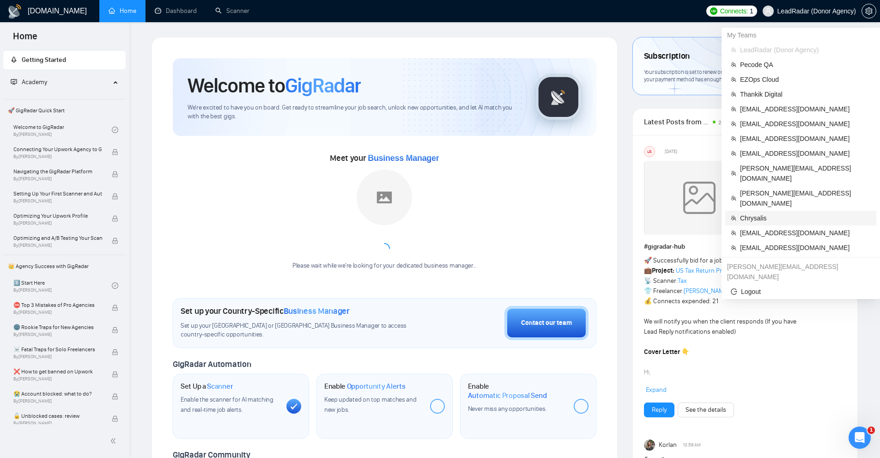
click at [758, 213] on span "Chrysalis" at bounding box center [805, 218] width 131 height 10
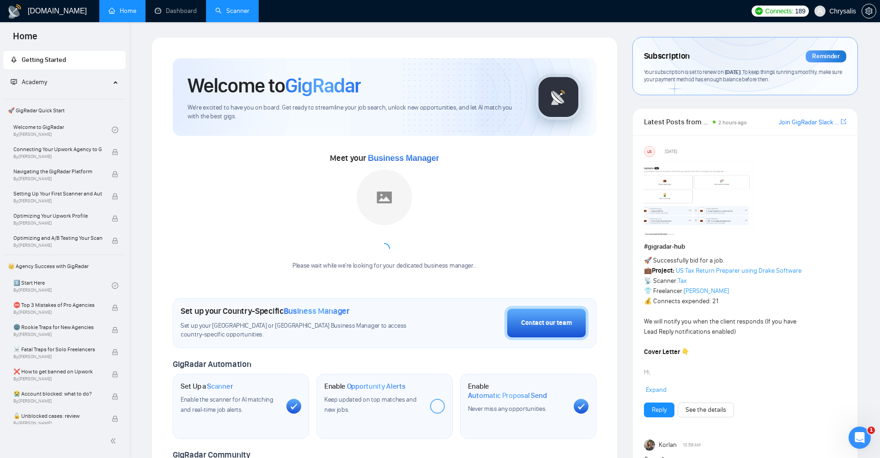
click at [230, 15] on link "Scanner" at bounding box center [232, 11] width 34 height 8
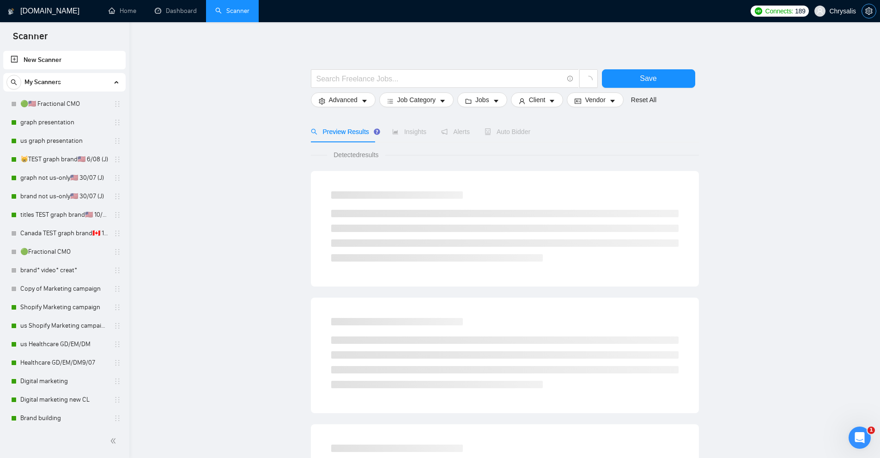
click at [871, 8] on icon "setting" at bounding box center [868, 10] width 7 height 7
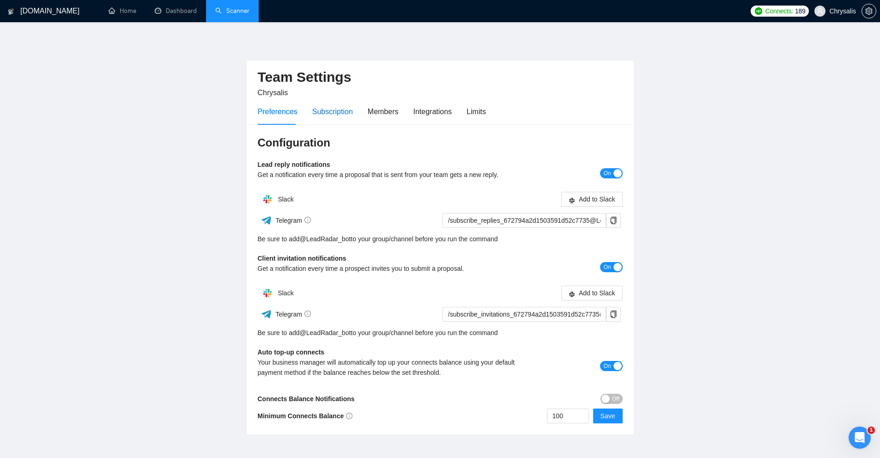
click at [324, 106] on div "Subscription" at bounding box center [332, 112] width 41 height 12
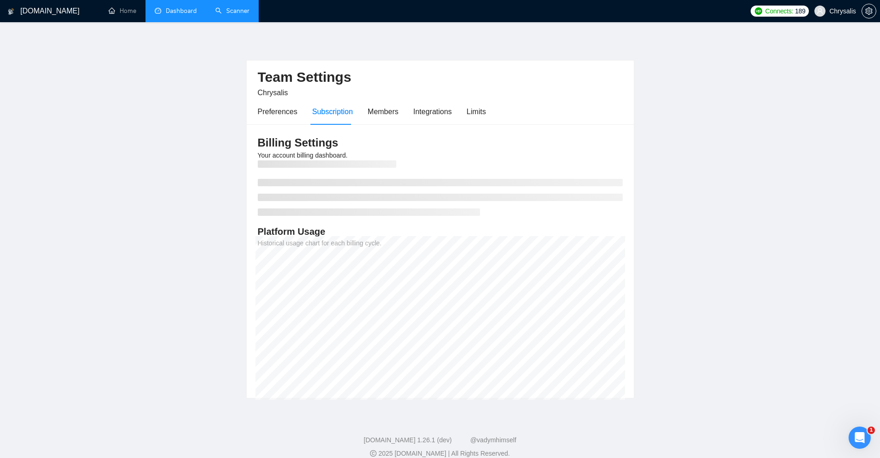
click at [187, 7] on link "Dashboard" at bounding box center [176, 11] width 42 height 8
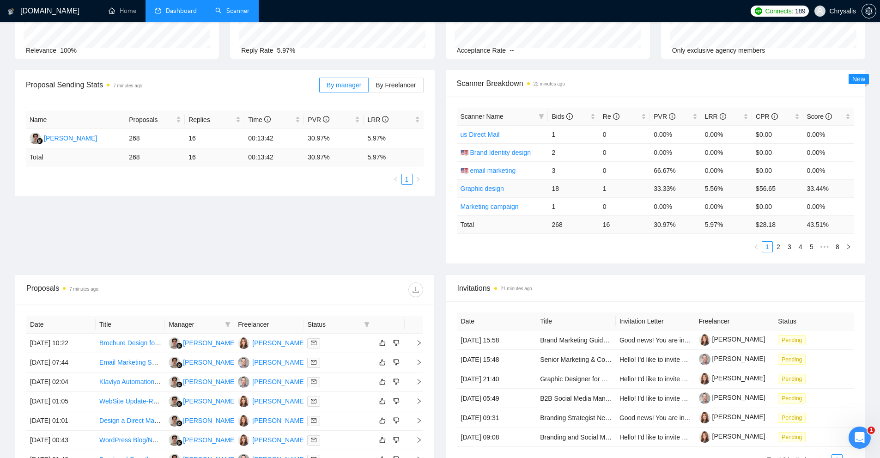
scroll to position [46, 0]
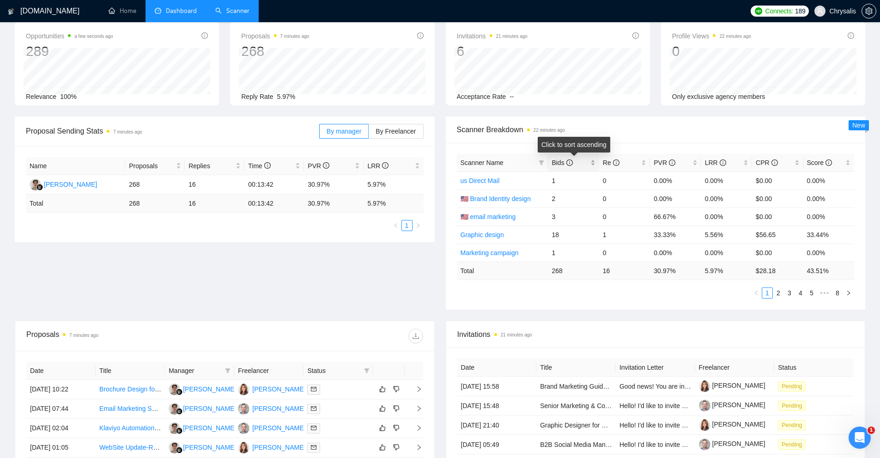
click at [594, 162] on div "Bids" at bounding box center [573, 163] width 43 height 10
click at [652, 184] on td "32.14%" at bounding box center [675, 180] width 51 height 18
drag, startPoint x: 554, startPoint y: 179, endPoint x: 568, endPoint y: 177, distance: 14.4
click at [568, 177] on td "28" at bounding box center [573, 180] width 51 height 18
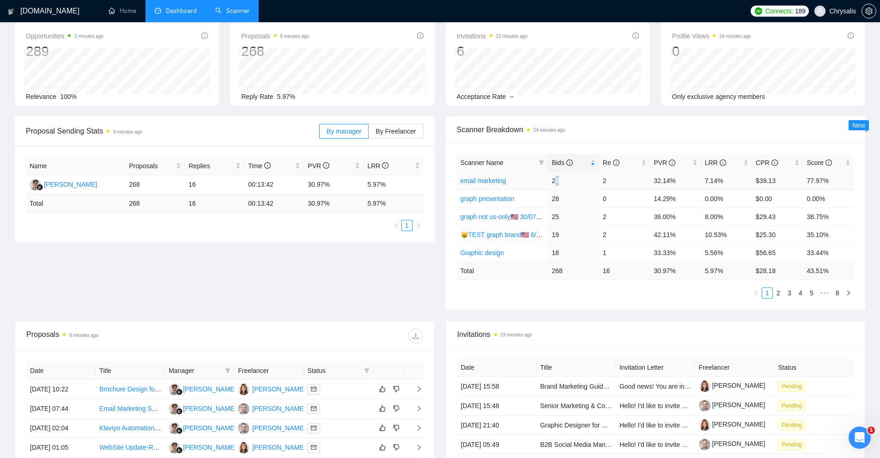
click at [605, 176] on td "2" at bounding box center [624, 180] width 51 height 18
drag, startPoint x: 602, startPoint y: 176, endPoint x: 612, endPoint y: 179, distance: 10.7
click at [612, 177] on td "2" at bounding box center [624, 180] width 51 height 18
click at [644, 159] on div "Re" at bounding box center [624, 163] width 43 height 10
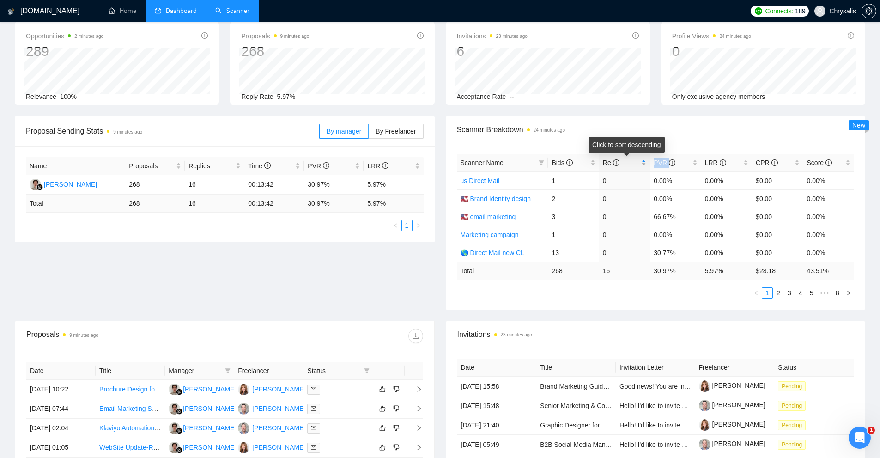
click at [644, 159] on div "Re" at bounding box center [624, 163] width 43 height 10
click at [619, 186] on td "2" at bounding box center [624, 180] width 51 height 18
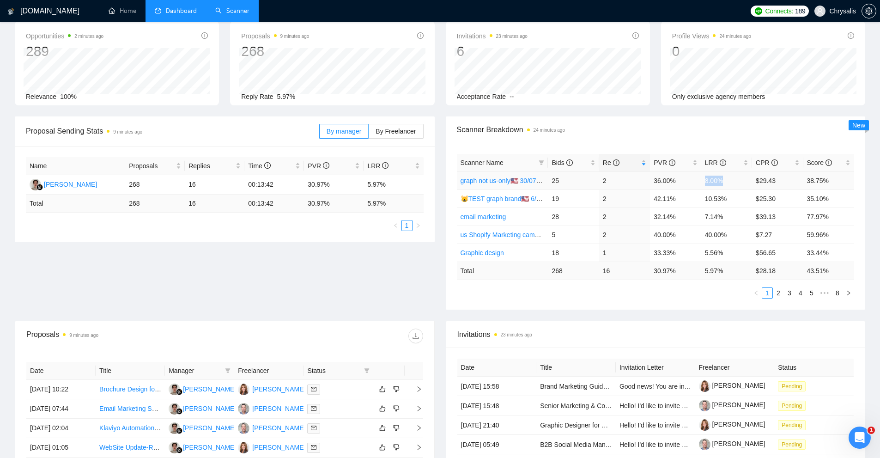
drag, startPoint x: 726, startPoint y: 181, endPoint x: 685, endPoint y: 181, distance: 40.7
click at [685, 181] on tr "graph not us-only🇺🇸 30/07 (J) 25 2 36.00% 8.00% $29.43 38.75%" at bounding box center [656, 180] width 398 height 18
click at [755, 213] on td "$39.13" at bounding box center [777, 216] width 51 height 18
drag, startPoint x: 601, startPoint y: 239, endPoint x: 615, endPoint y: 232, distance: 15.5
click at [615, 232] on td "2" at bounding box center [624, 234] width 51 height 18
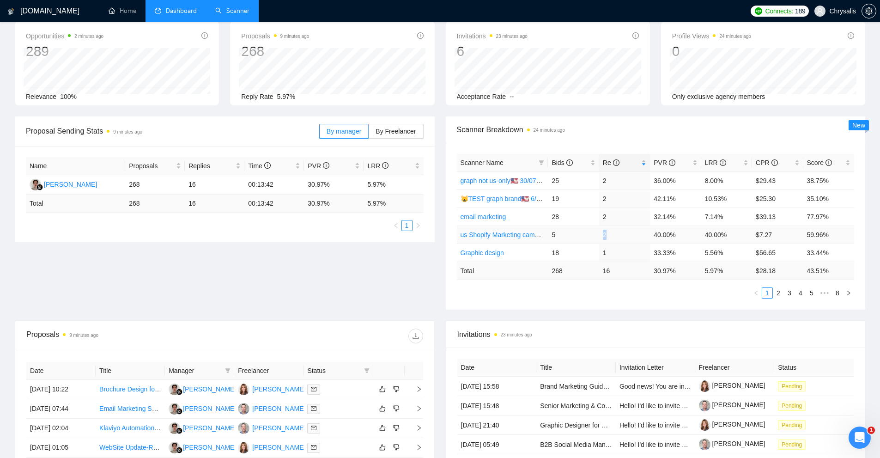
click at [509, 233] on link "us Shopify Marketing campaign" at bounding box center [506, 234] width 90 height 7
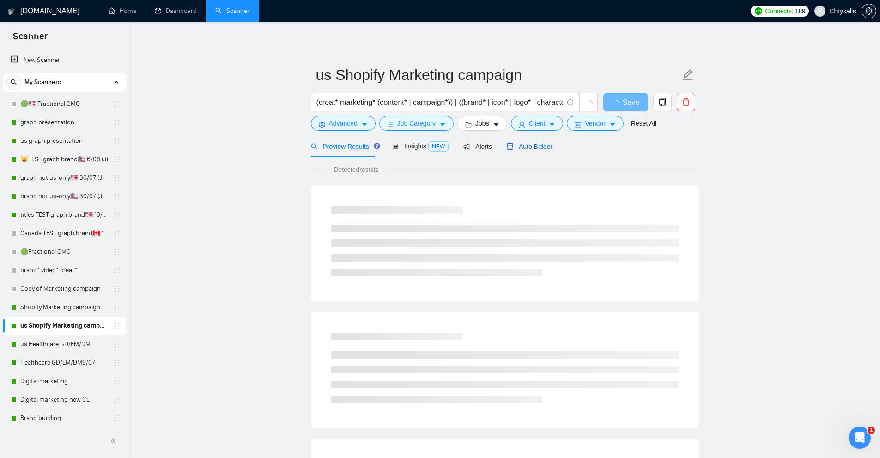
click at [541, 146] on span "Auto Bidder" at bounding box center [530, 146] width 46 height 7
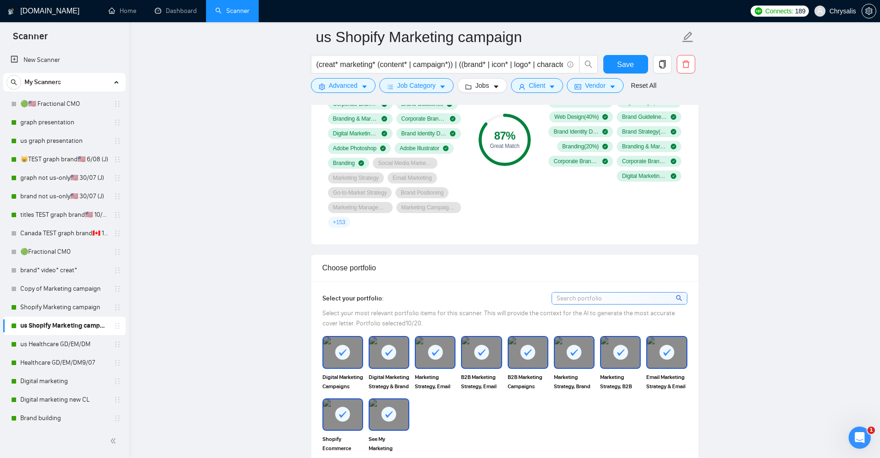
scroll to position [970, 0]
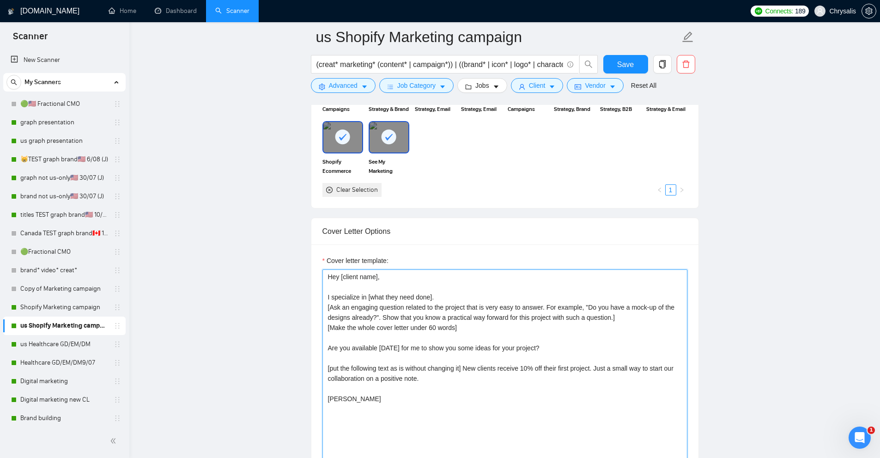
click at [371, 282] on textarea "Hey [client name], I specialize in [what they need done]. [Ask an engaging ques…" at bounding box center [504, 373] width 365 height 208
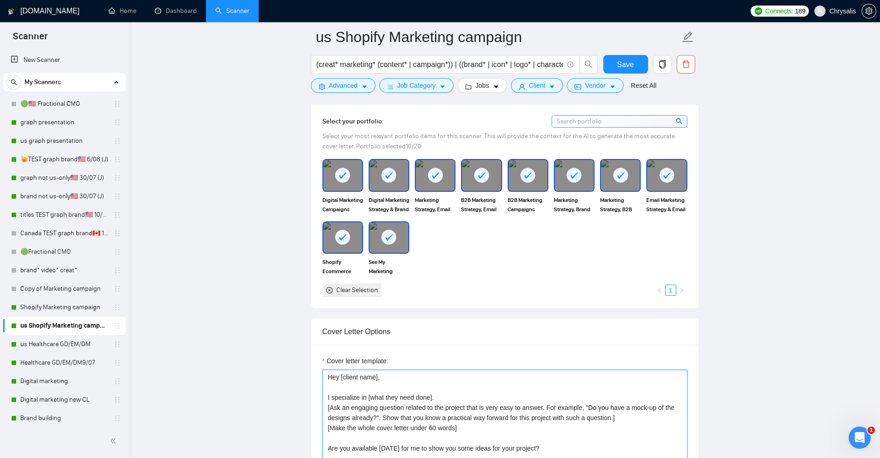
scroll to position [1009, 0]
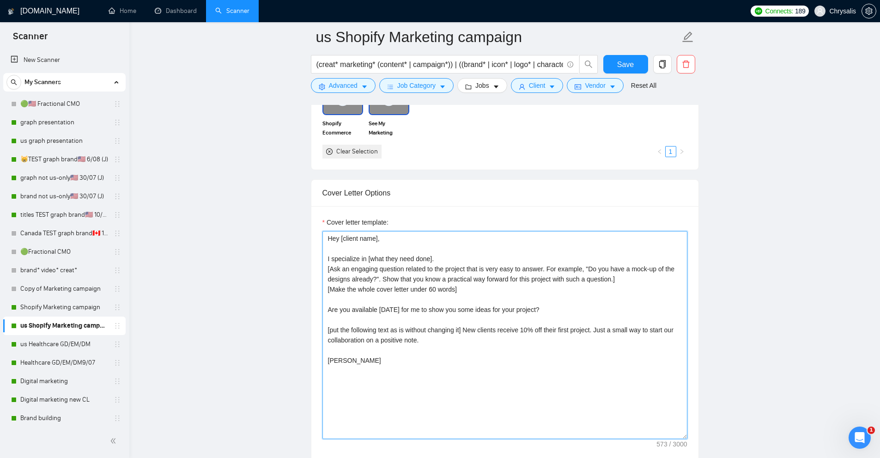
click at [438, 266] on textarea "Hey [client name], I specialize in [what they need done]. [Ask an engaging ques…" at bounding box center [504, 335] width 365 height 208
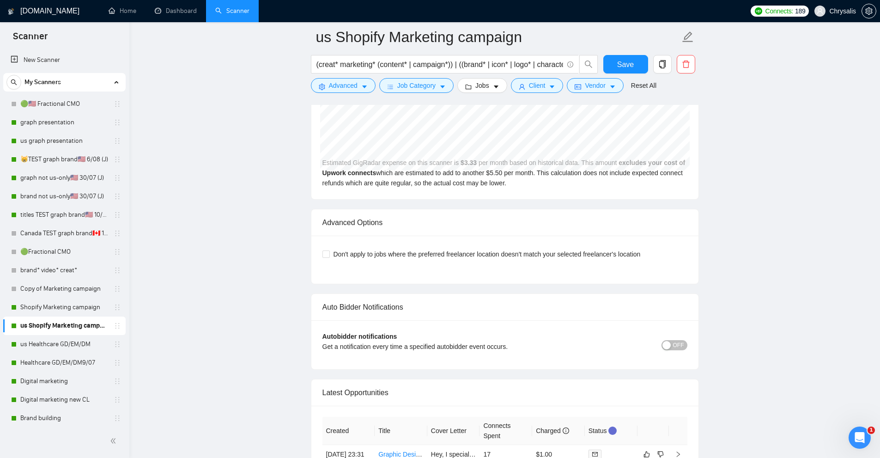
scroll to position [2441, 0]
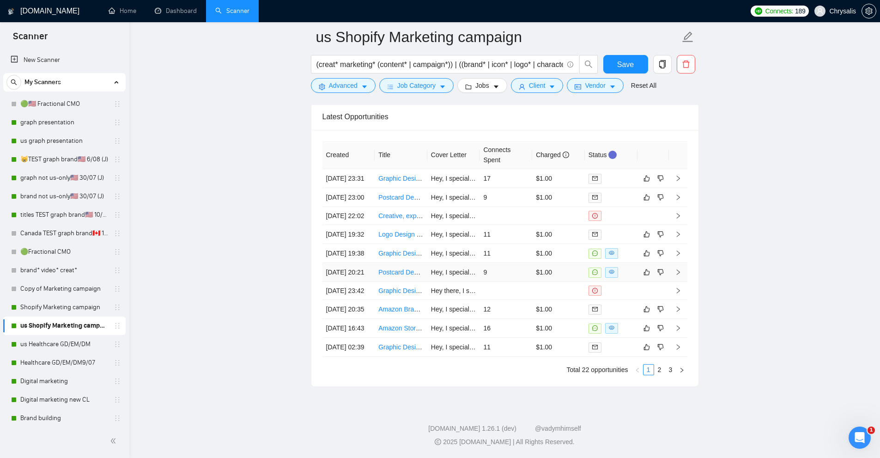
click at [564, 263] on td "$1.00" at bounding box center [558, 272] width 53 height 19
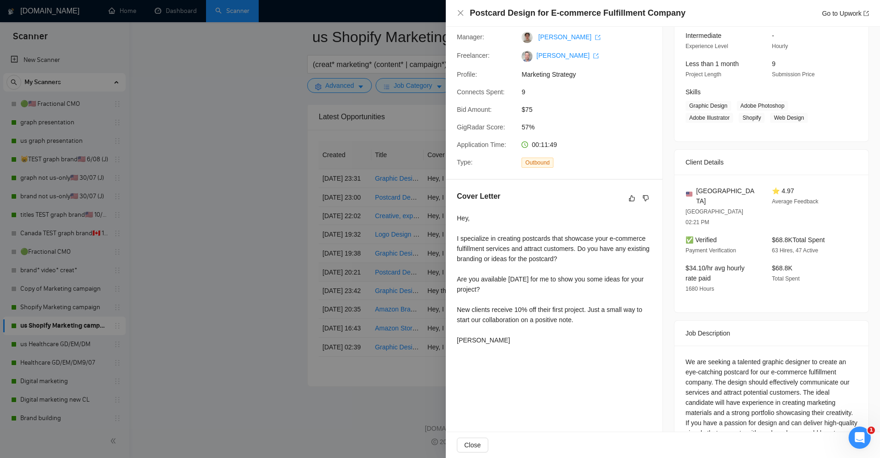
scroll to position [112, 0]
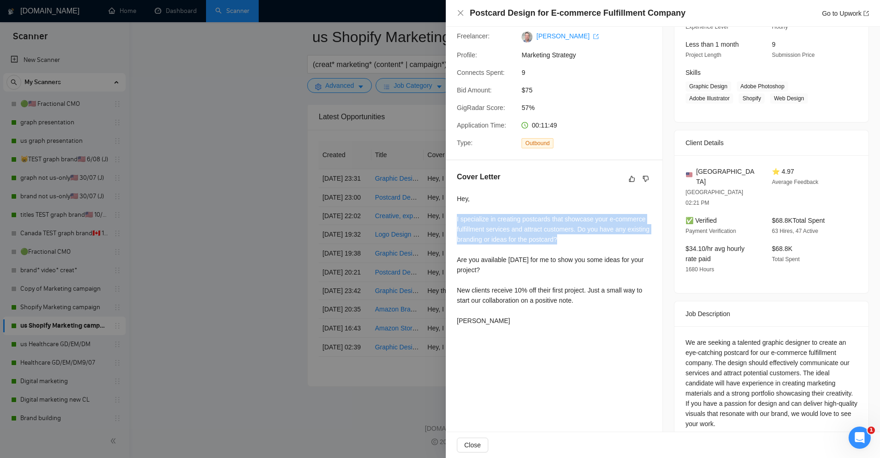
drag, startPoint x: 451, startPoint y: 215, endPoint x: 612, endPoint y: 240, distance: 162.7
click at [612, 240] on div "Cover Letter Hey, I specialize in creating postcards that showcase your e-comme…" at bounding box center [554, 250] width 217 height 180
click at [612, 240] on div "Hey, I specialize in creating postcards that showcase your e-commerce fulfillme…" at bounding box center [554, 260] width 195 height 132
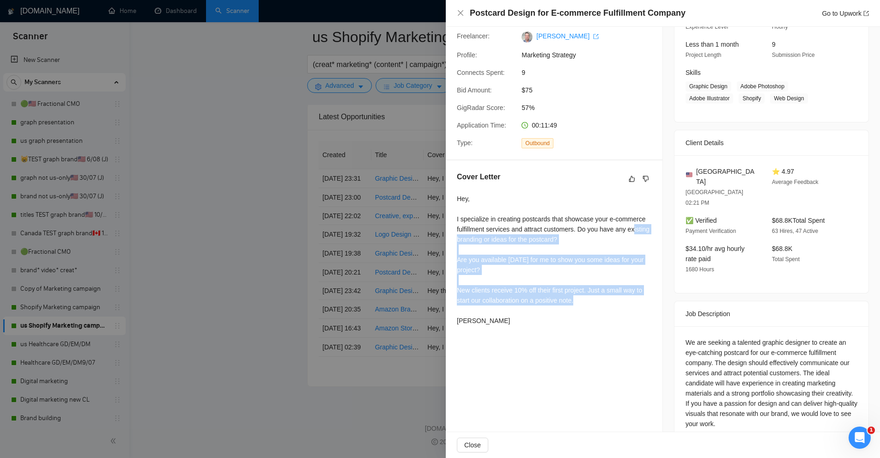
drag, startPoint x: 514, startPoint y: 315, endPoint x: 464, endPoint y: 243, distance: 87.5
click at [464, 243] on div "Hey, I specialize in creating postcards that showcase your e-commerce fulfillme…" at bounding box center [554, 260] width 195 height 132
click at [485, 243] on div "Hey, I specialize in creating postcards that showcase your e-commerce fulfillme…" at bounding box center [554, 260] width 195 height 132
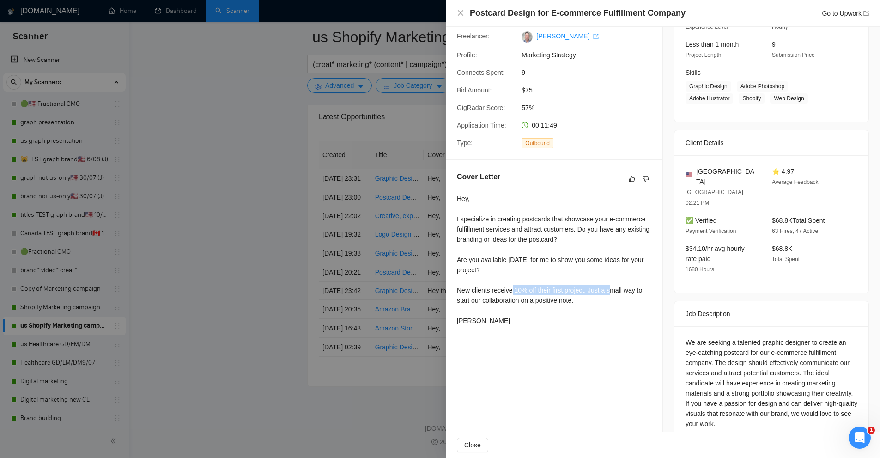
drag, startPoint x: 513, startPoint y: 291, endPoint x: 614, endPoint y: 294, distance: 100.3
click at [614, 294] on div "Hey, I specialize in creating postcards that showcase your e-commerce fulfillme…" at bounding box center [554, 260] width 195 height 132
click at [604, 314] on div "Hey, I specialize in creating postcards that showcase your e-commerce fulfillme…" at bounding box center [554, 260] width 195 height 132
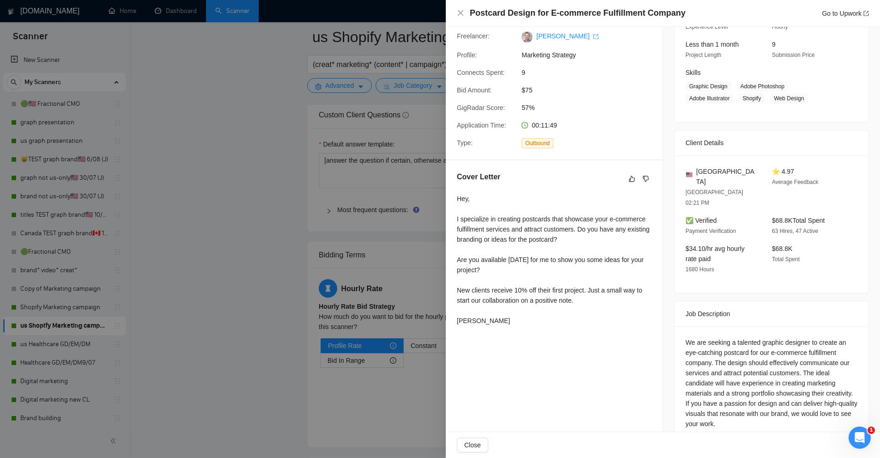
scroll to position [1193, 0]
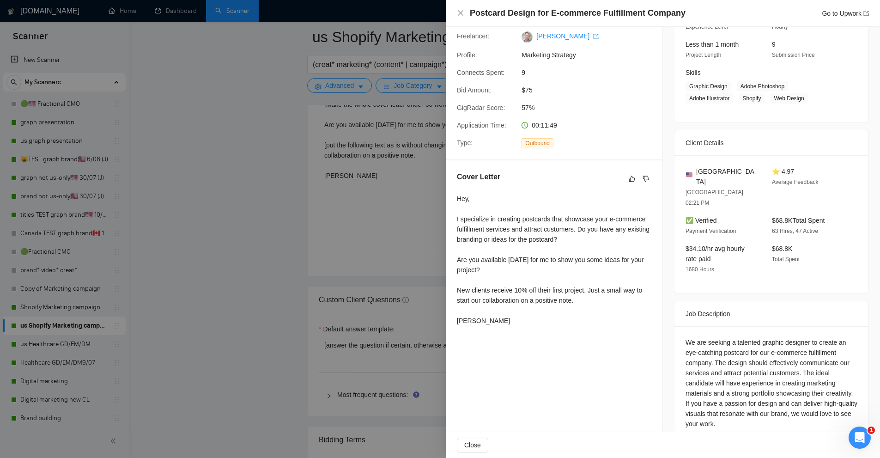
click at [344, 231] on div at bounding box center [440, 229] width 880 height 458
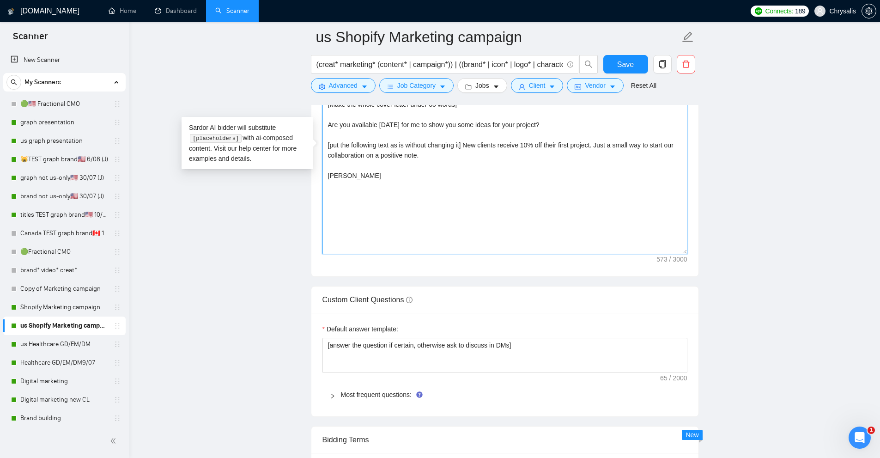
drag, startPoint x: 442, startPoint y: 152, endPoint x: 466, endPoint y: 143, distance: 25.4
click at [466, 143] on textarea "Hey [client name], I specialize in [what they need done]. [Ask an engaging ques…" at bounding box center [504, 150] width 365 height 208
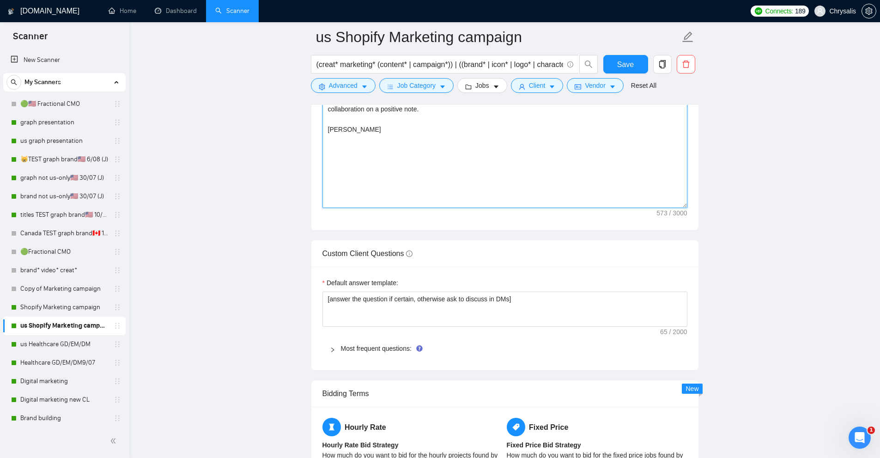
scroll to position [870, 0]
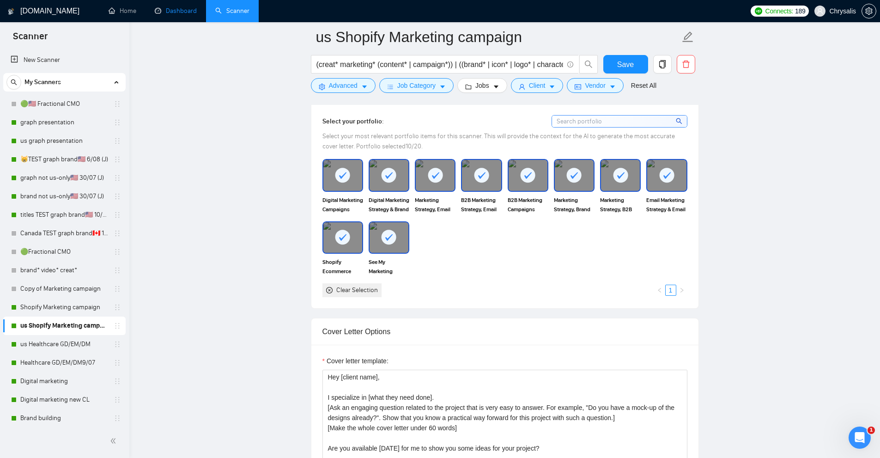
click at [195, 10] on link "Dashboard" at bounding box center [176, 11] width 42 height 8
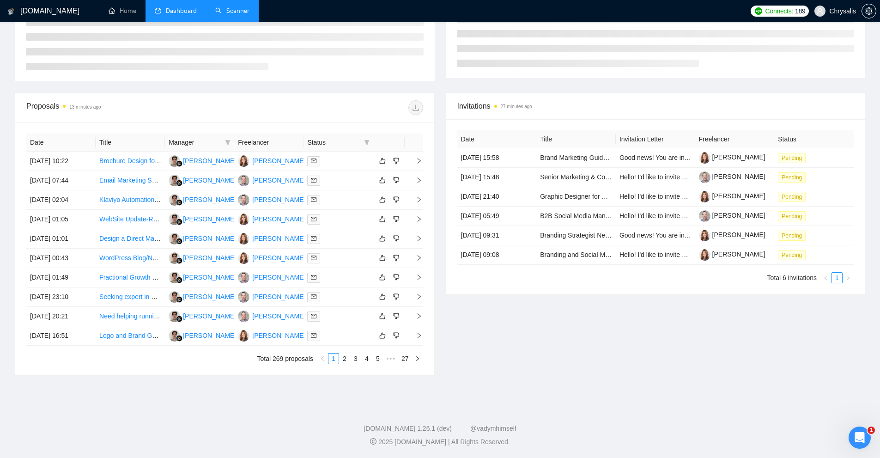
scroll to position [96, 0]
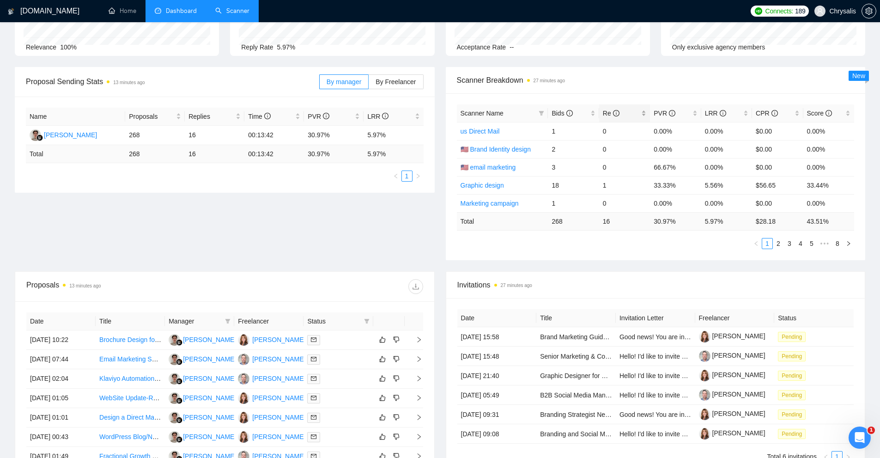
click at [637, 110] on span "Re" at bounding box center [621, 113] width 36 height 10
click at [638, 110] on span "Re" at bounding box center [621, 113] width 36 height 10
click at [584, 246] on ul "1 2 3 4 5 ••• 8" at bounding box center [656, 243] width 398 height 11
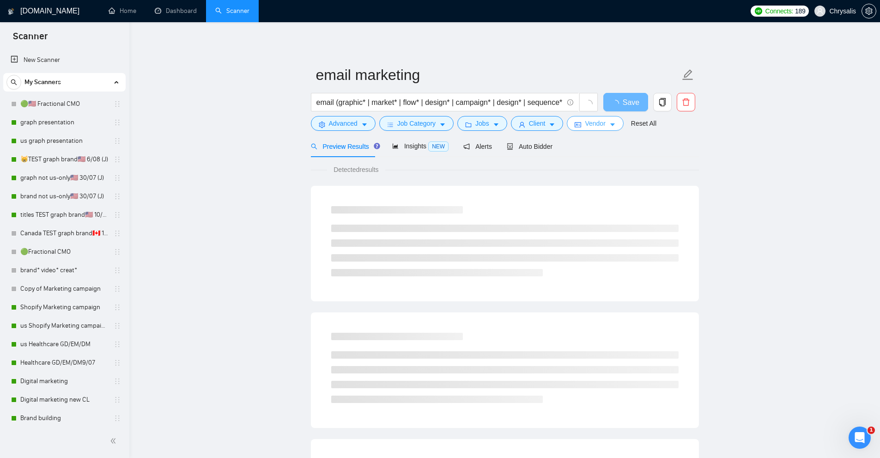
click at [585, 124] on span "Vendor" at bounding box center [595, 123] width 20 height 10
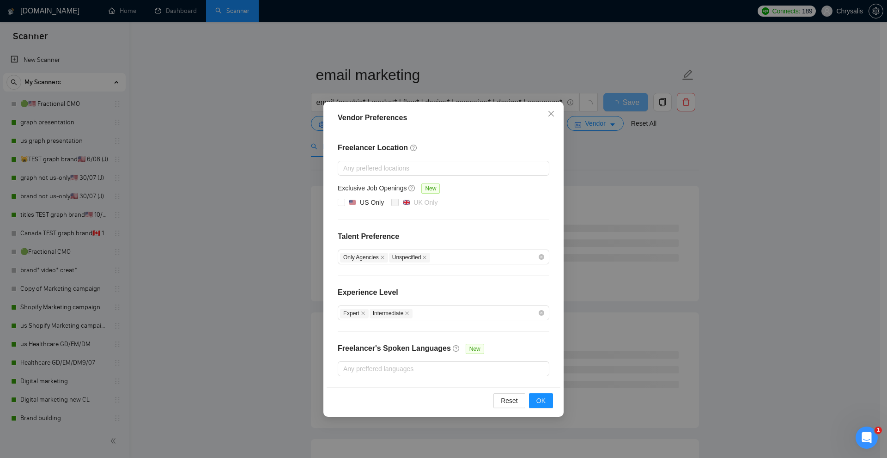
click at [270, 197] on div "Vendor Preferences Freelancer Location Any preffered locations Exclusive Job Op…" at bounding box center [443, 229] width 887 height 458
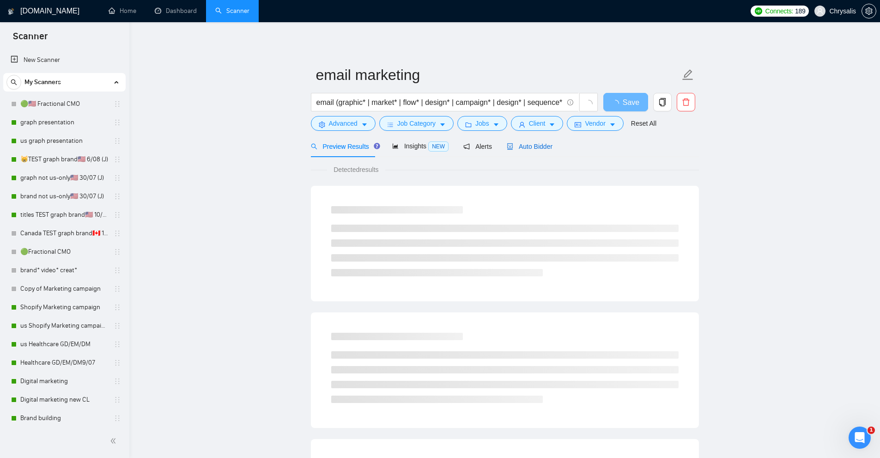
click at [547, 143] on span "Auto Bidder" at bounding box center [530, 146] width 46 height 7
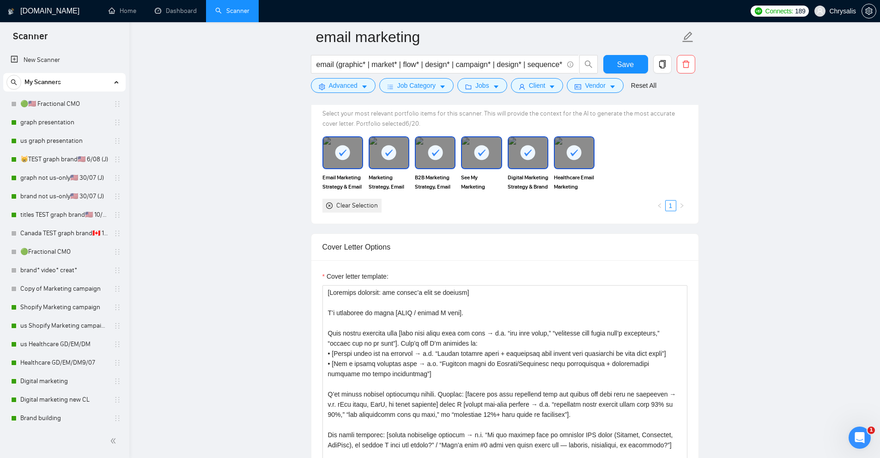
scroll to position [970, 0]
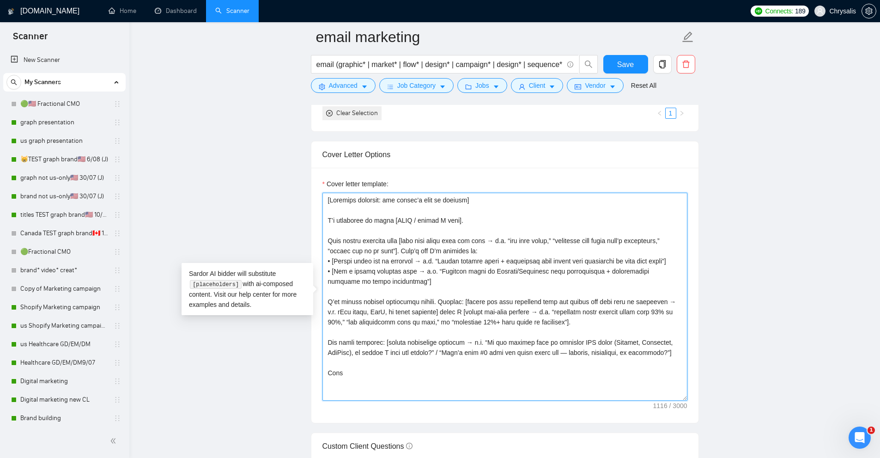
drag, startPoint x: 463, startPoint y: 219, endPoint x: 298, endPoint y: 218, distance: 164.5
click at [298, 218] on main "email marketing email (graphic* | market* | flow* | design* | campaign* | desig…" at bounding box center [504, 419] width 721 height 2705
drag, startPoint x: 404, startPoint y: 240, endPoint x: 658, endPoint y: 239, distance: 253.6
click at [658, 239] on textarea "Cover letter template:" at bounding box center [504, 297] width 365 height 208
click at [680, 240] on textarea "Cover letter template:" at bounding box center [504, 297] width 365 height 208
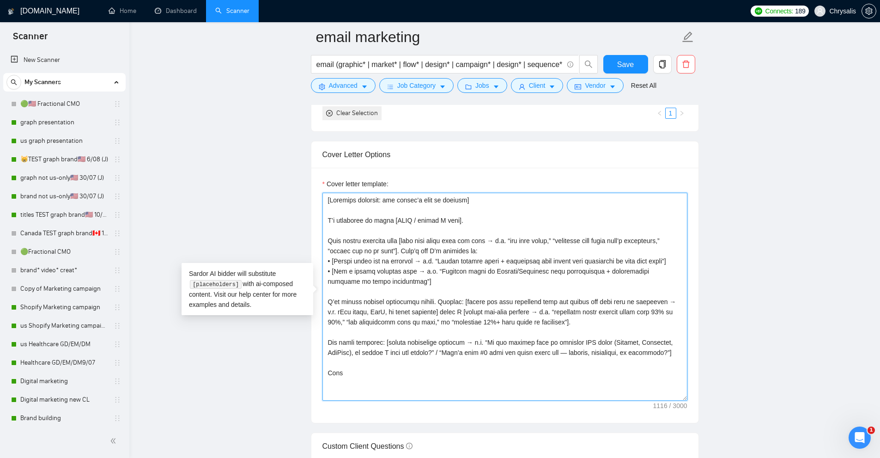
click at [647, 255] on textarea "Cover letter template:" at bounding box center [504, 297] width 365 height 208
drag, startPoint x: 327, startPoint y: 240, endPoint x: 414, endPoint y: 240, distance: 87.3
click at [414, 240] on textarea "Cover letter template:" at bounding box center [504, 297] width 365 height 208
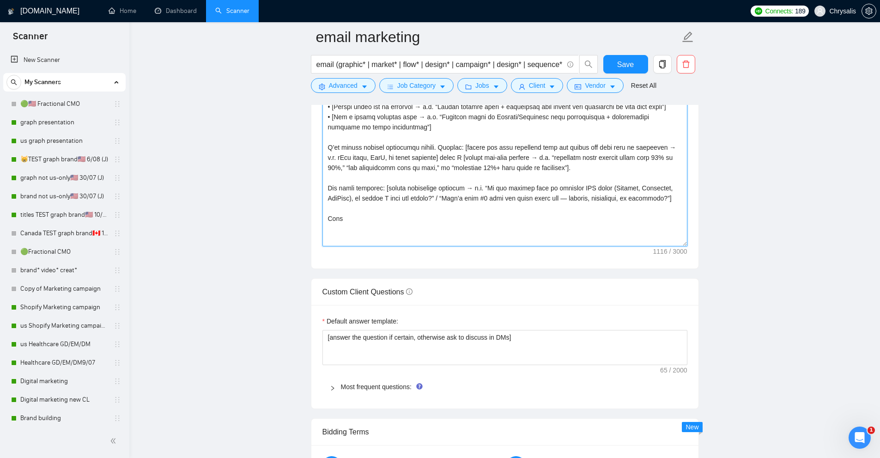
scroll to position [894, 0]
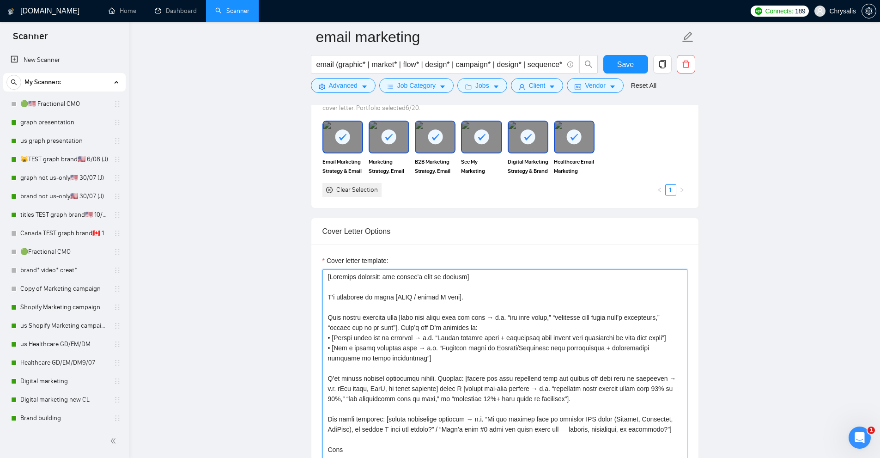
click at [492, 326] on textarea "Cover letter template:" at bounding box center [504, 373] width 365 height 208
click at [419, 357] on textarea "Cover letter template:" at bounding box center [504, 373] width 365 height 208
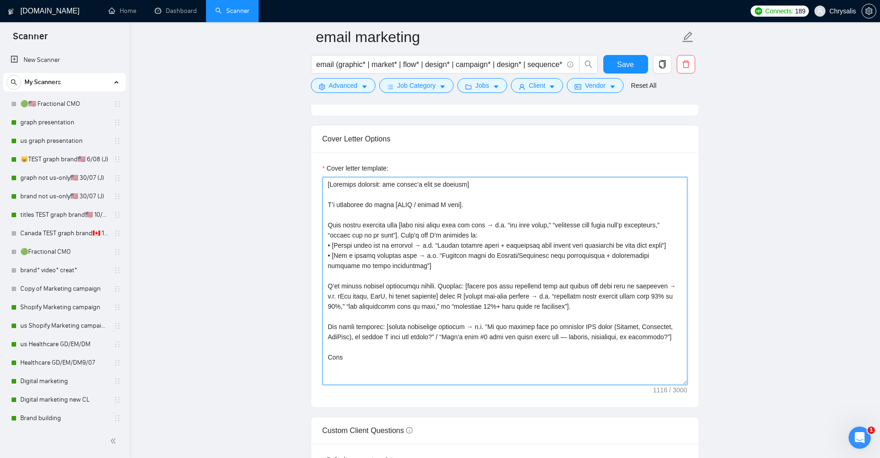
click at [449, 295] on textarea "Cover letter template:" at bounding box center [504, 281] width 365 height 208
drag, startPoint x: 449, startPoint y: 295, endPoint x: 455, endPoint y: 329, distance: 34.3
click at [455, 329] on textarea "Cover letter template:" at bounding box center [504, 281] width 365 height 208
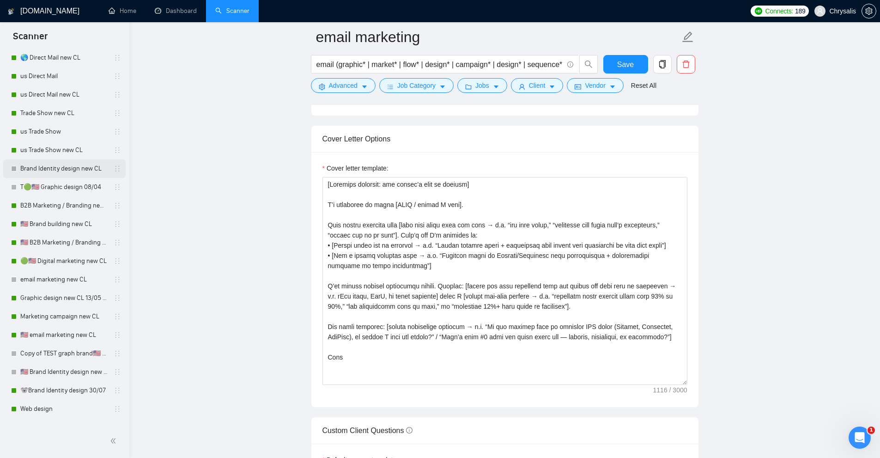
scroll to position [601, 0]
